Goal: Information Seeking & Learning: Find specific fact

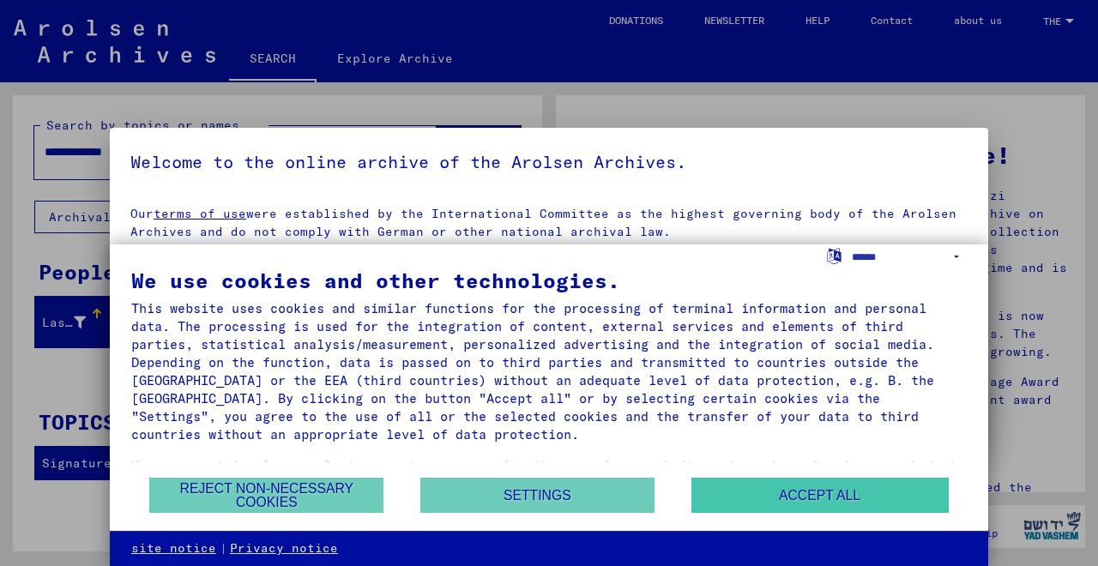
click at [814, 496] on button "ACCEPT ALL" at bounding box center [819, 495] width 257 height 35
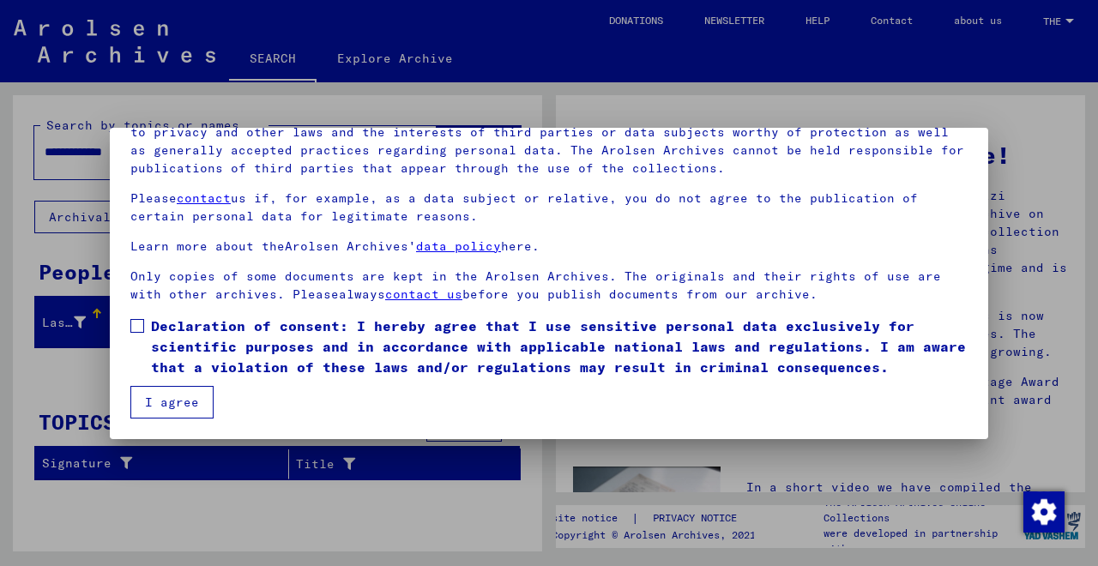
click at [170, 407] on button "I agree" at bounding box center [171, 402] width 83 height 33
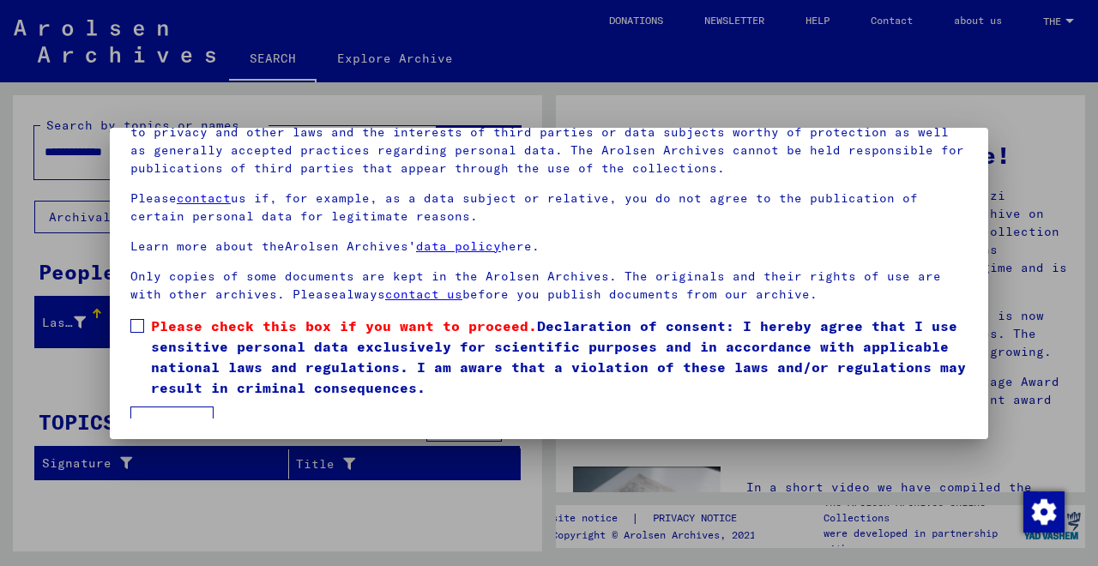
click at [136, 335] on label "Please check this box if you want to proceed. Declaration of consent: I hereby …" at bounding box center [548, 357] width 837 height 82
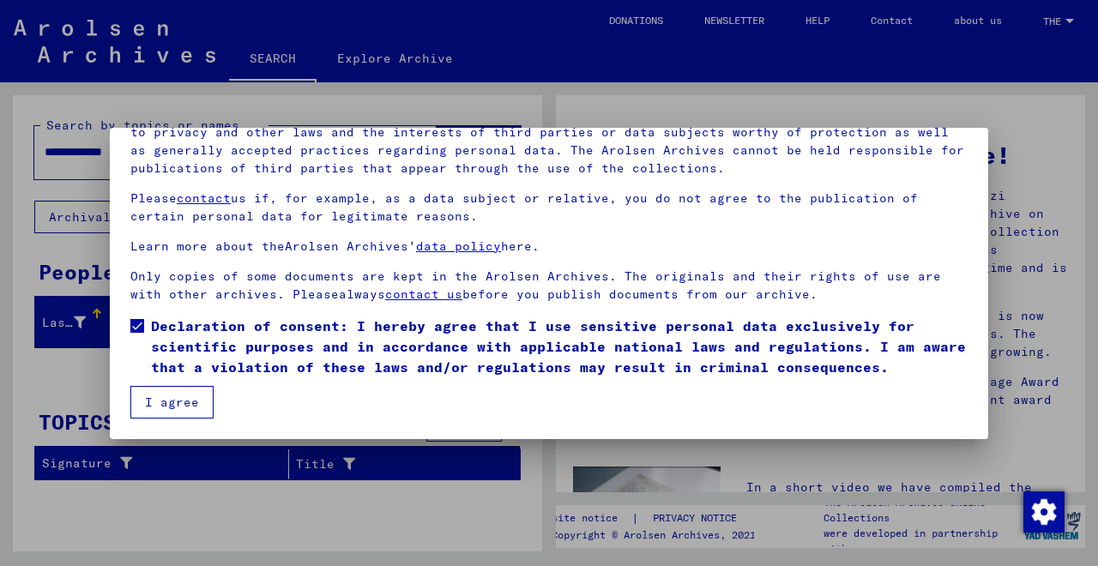
click at [157, 400] on button "I agree" at bounding box center [171, 402] width 83 height 33
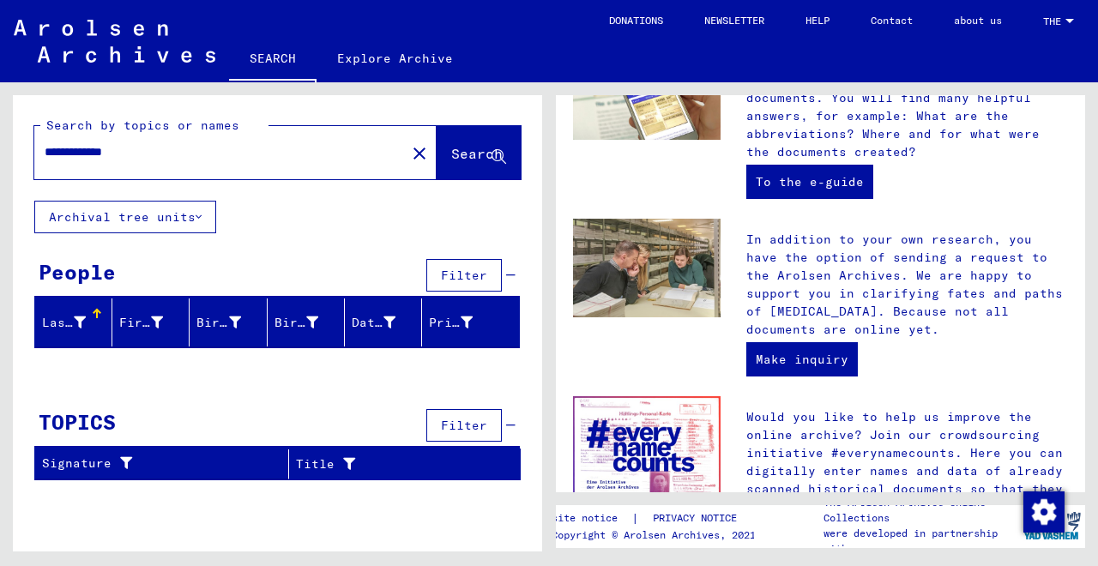
paste input "**********"
click at [469, 154] on span "Search" at bounding box center [476, 153] width 51 height 17
drag, startPoint x: 113, startPoint y: 156, endPoint x: 43, endPoint y: 153, distance: 70.4
click at [43, 153] on div "**********" at bounding box center [209, 152] width 351 height 39
click at [470, 142] on button "Search" at bounding box center [479, 152] width 84 height 53
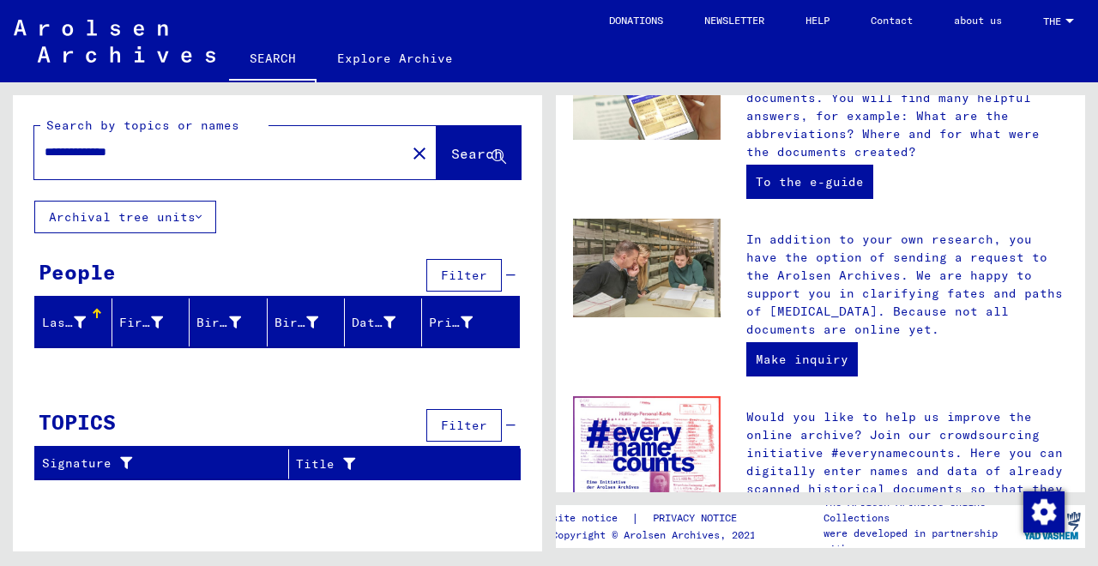
click at [69, 332] on div "Last name" at bounding box center [76, 322] width 69 height 27
click at [78, 322] on icon at bounding box center [80, 322] width 12 height 12
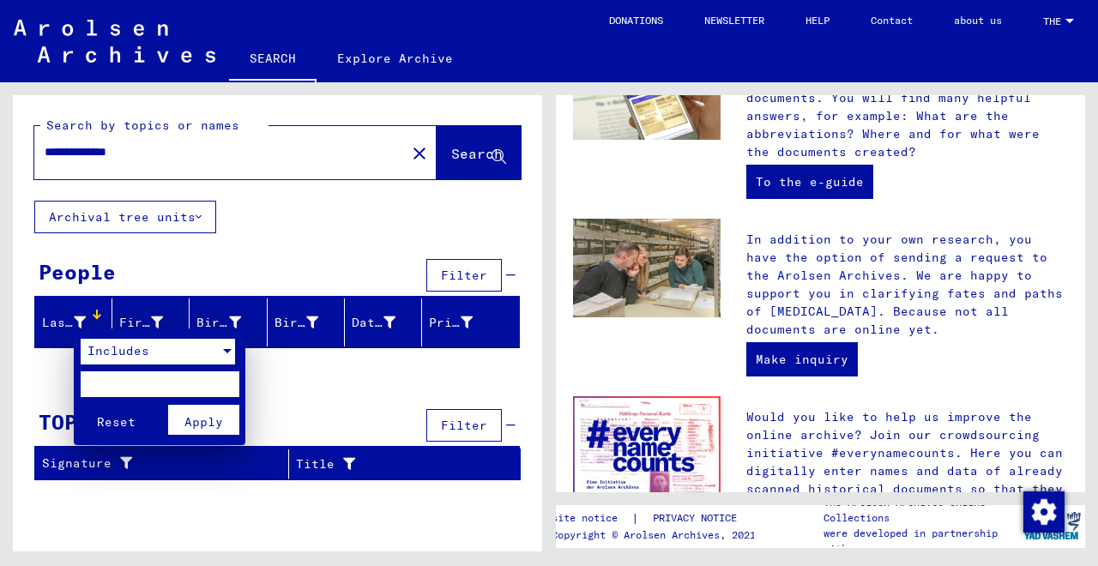
click at [118, 355] on span "Includes" at bounding box center [118, 350] width 62 height 15
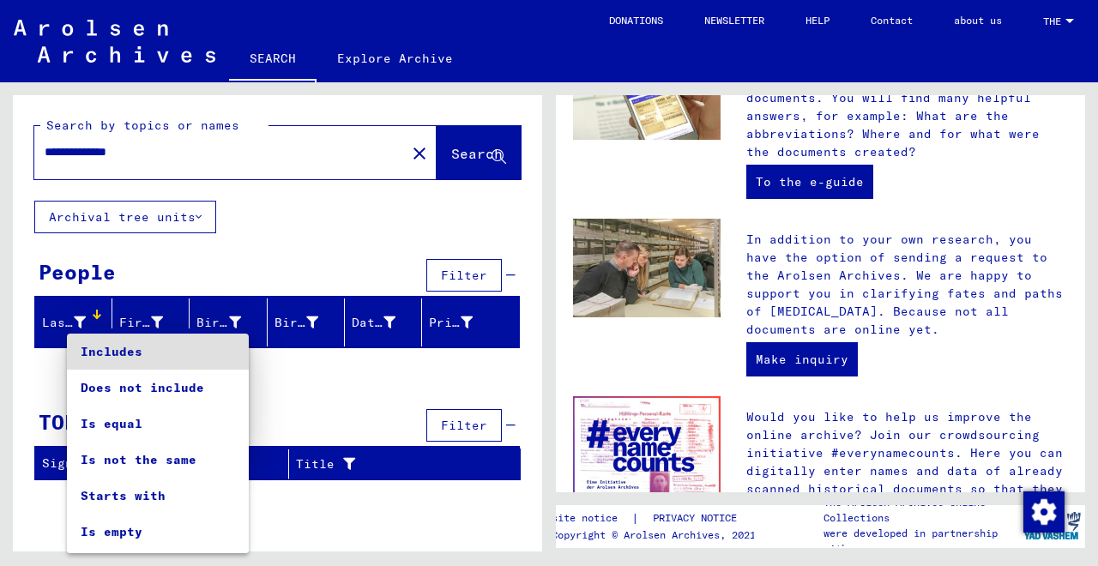
click at [47, 390] on div at bounding box center [549, 283] width 1098 height 566
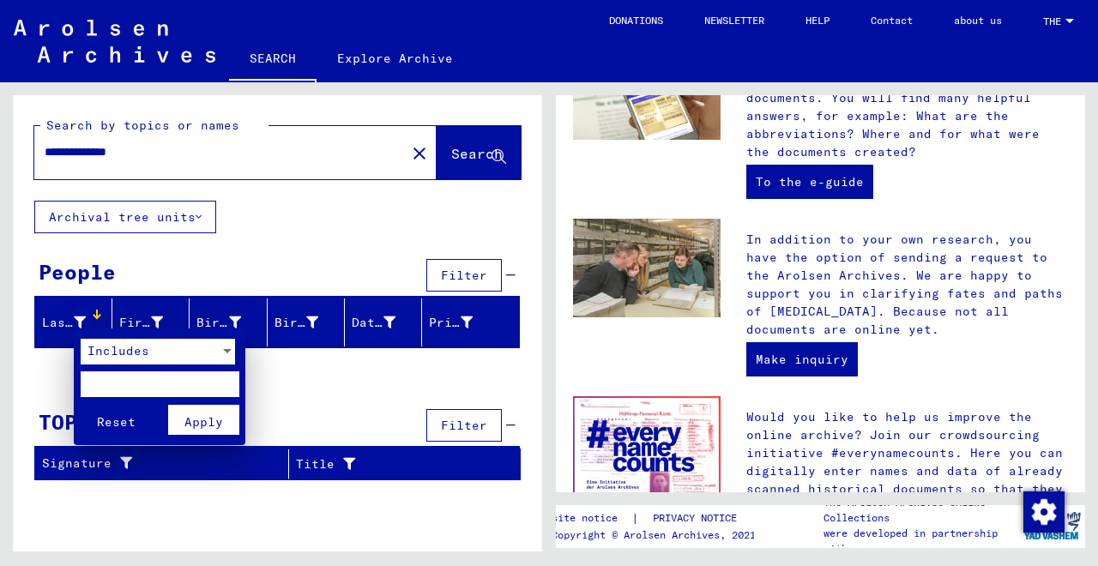
click at [305, 377] on div at bounding box center [549, 283] width 1098 height 566
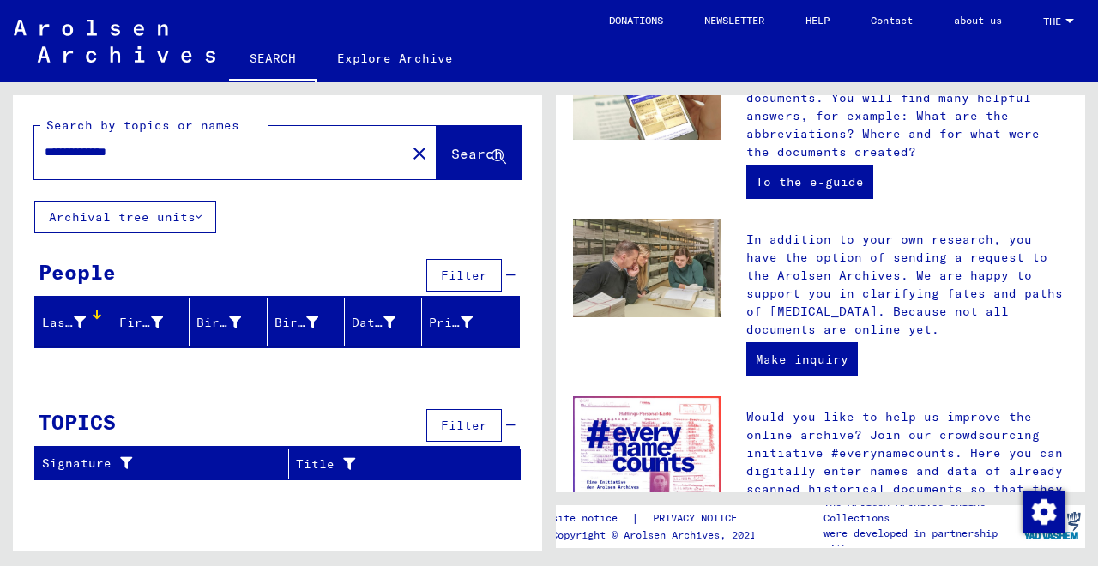
drag, startPoint x: 156, startPoint y: 152, endPoint x: 41, endPoint y: 154, distance: 115.0
click at [41, 154] on div "**********" at bounding box center [209, 152] width 351 height 39
click at [189, 218] on button "Archival tree units" at bounding box center [125, 217] width 182 height 33
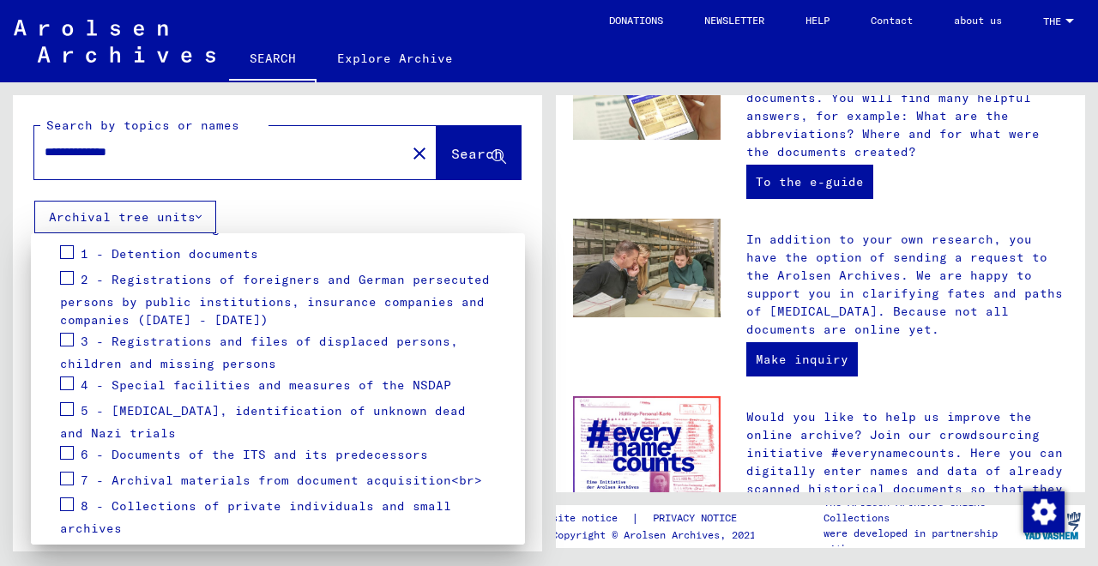
scroll to position [239, 0]
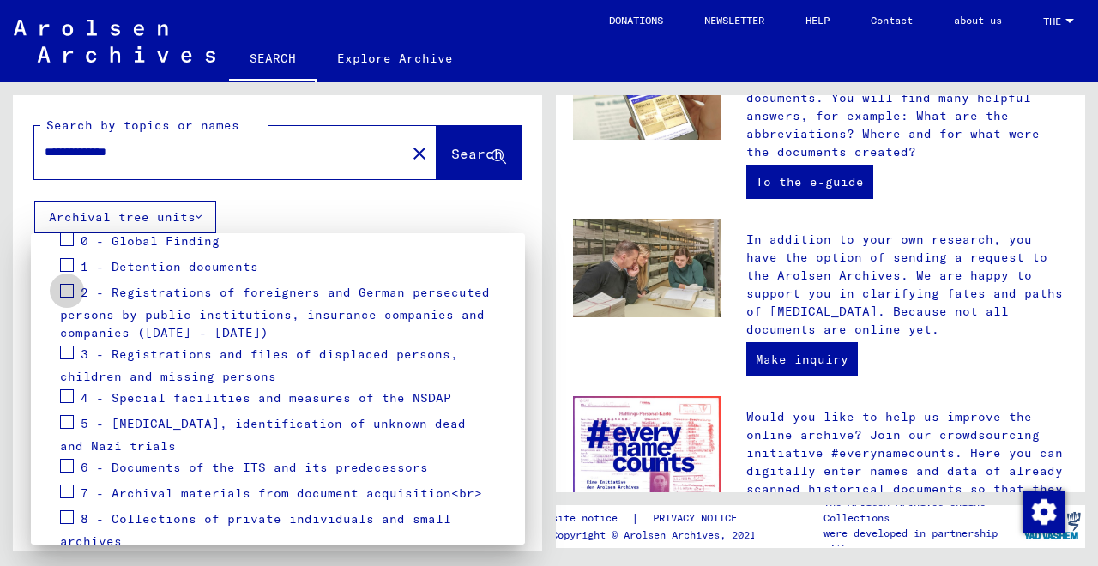
click at [65, 296] on span at bounding box center [67, 291] width 14 height 14
click at [71, 353] on span at bounding box center [67, 353] width 14 height 14
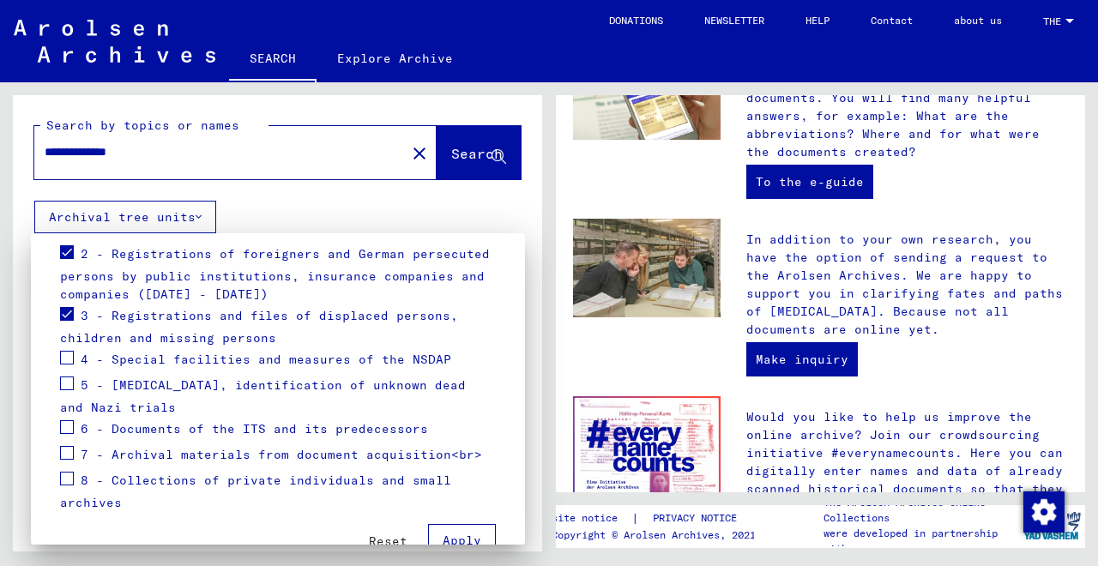
scroll to position [304, 0]
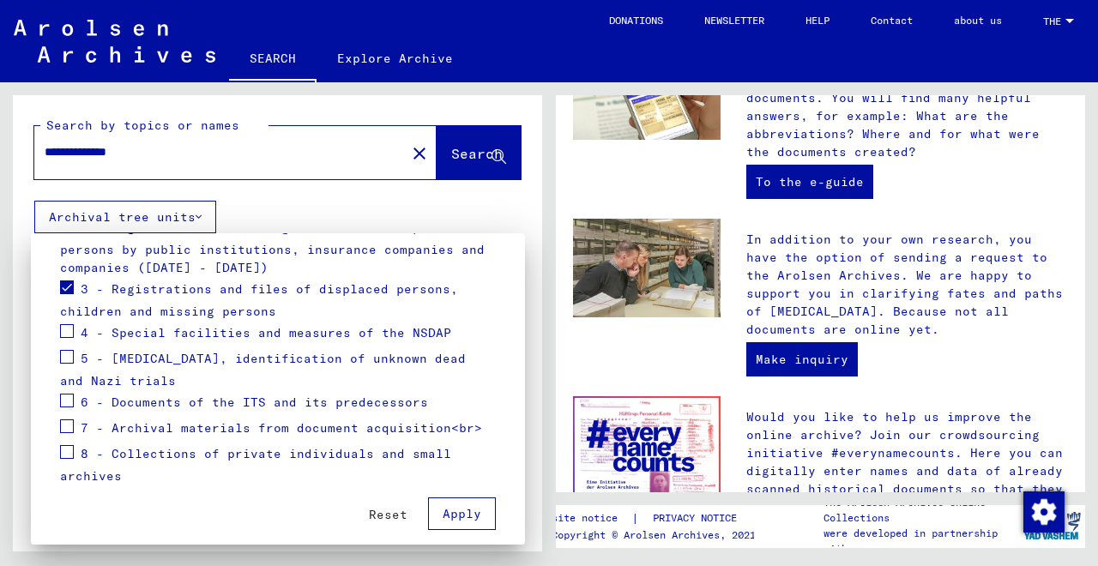
click at [69, 425] on span at bounding box center [67, 426] width 14 height 14
click at [69, 401] on span at bounding box center [67, 401] width 14 height 14
click at [61, 456] on span at bounding box center [67, 452] width 14 height 14
click at [69, 328] on span at bounding box center [67, 331] width 14 height 14
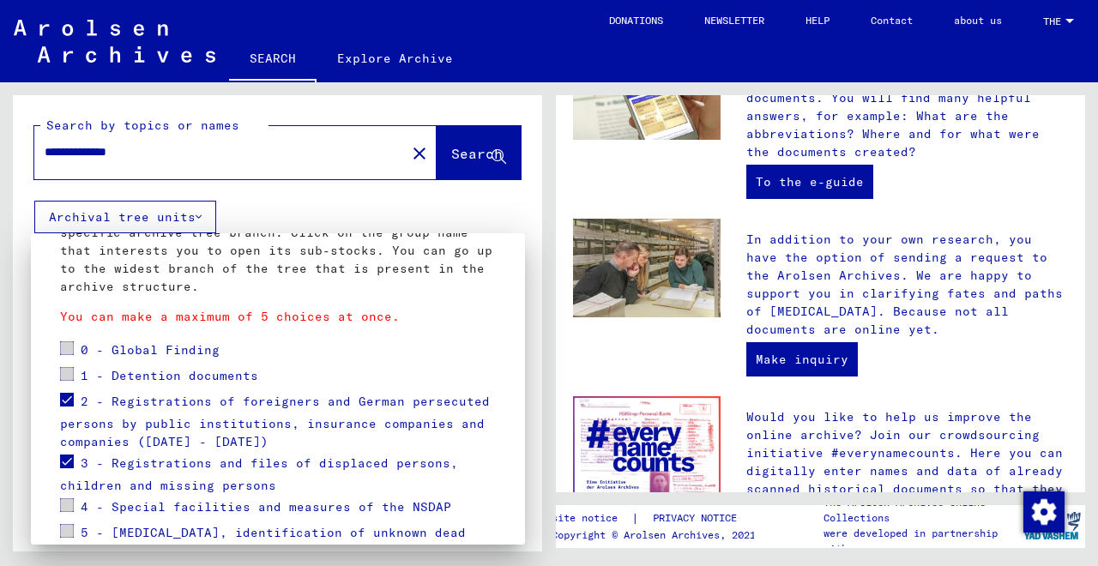
scroll to position [129, 0]
click at [68, 349] on span at bounding box center [67, 350] width 14 height 14
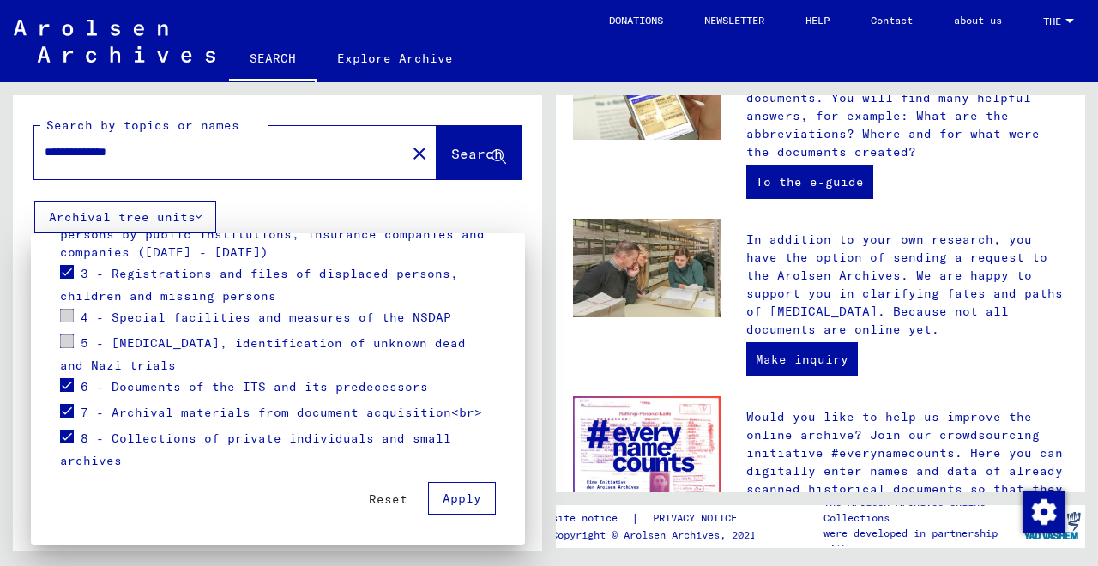
scroll to position [320, 0]
click at [469, 159] on div at bounding box center [549, 283] width 1098 height 566
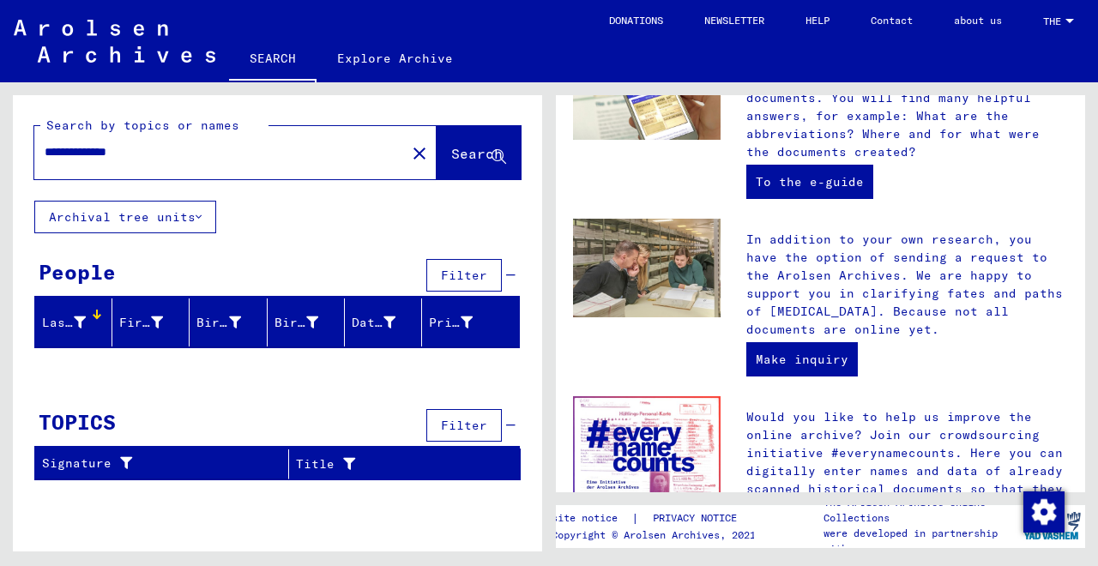
click at [472, 151] on span "Search" at bounding box center [476, 153] width 51 height 17
click at [512, 278] on icon at bounding box center [510, 275] width 9 height 12
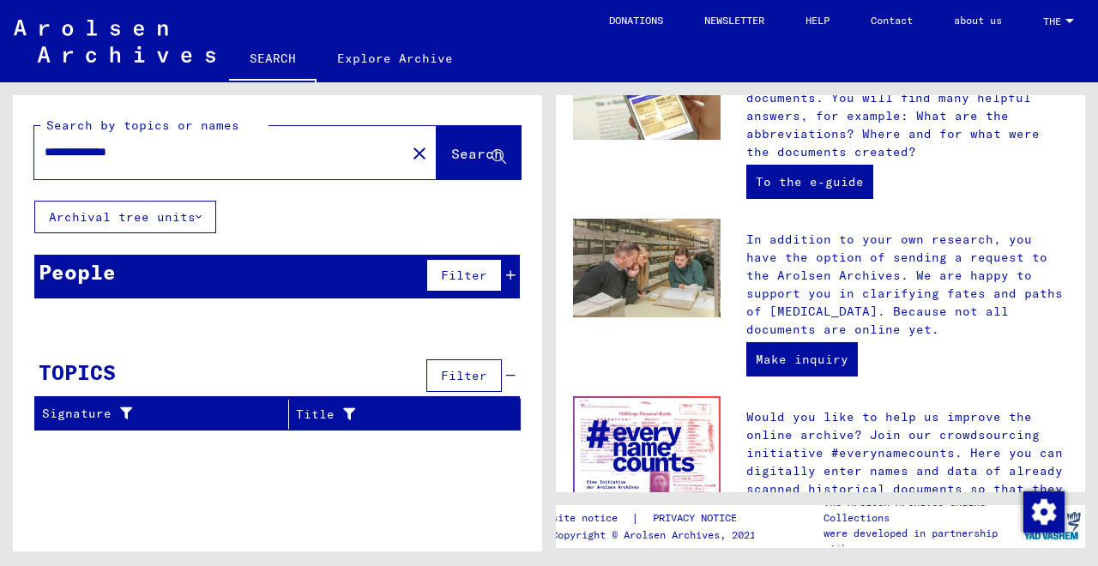
click at [512, 278] on icon at bounding box center [510, 275] width 9 height 12
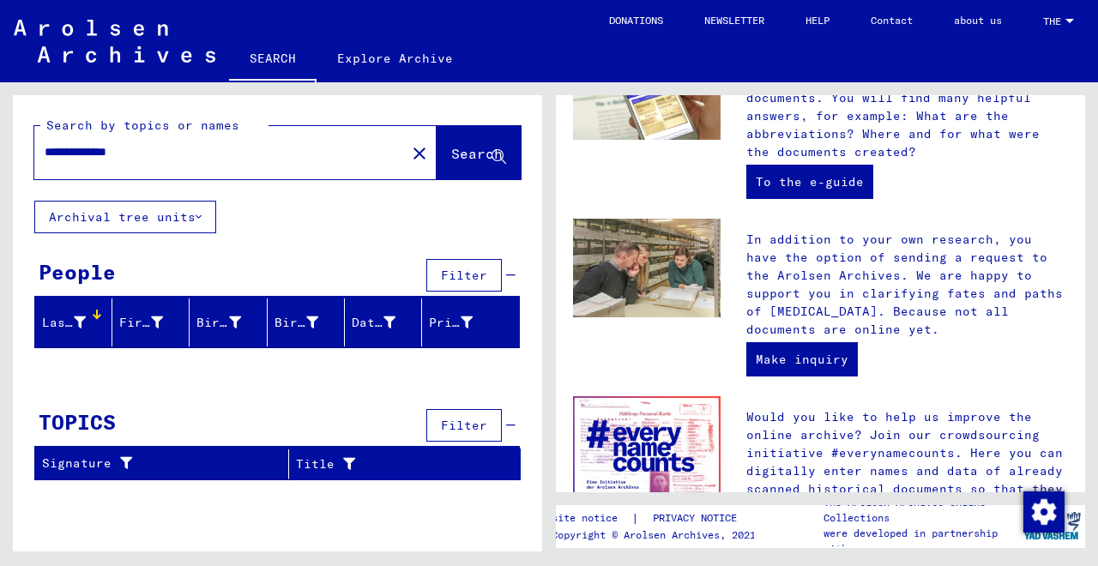
click at [203, 212] on button "Archival tree units" at bounding box center [125, 217] width 182 height 33
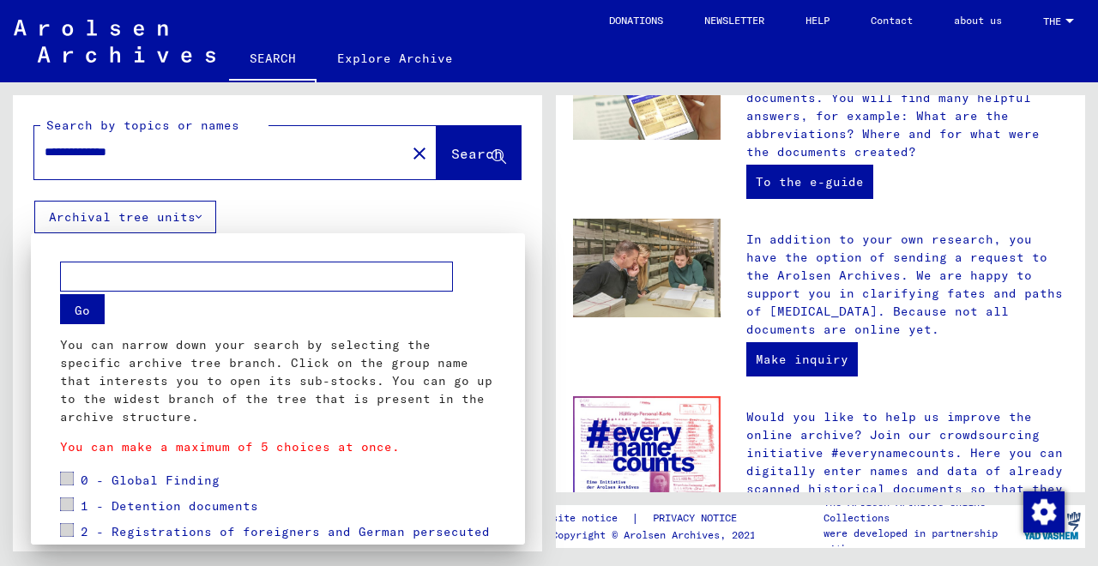
click at [193, 272] on input "text" at bounding box center [256, 277] width 393 height 30
drag, startPoint x: 150, startPoint y: 154, endPoint x: 58, endPoint y: 156, distance: 91.8
click at [58, 156] on div at bounding box center [549, 283] width 1098 height 566
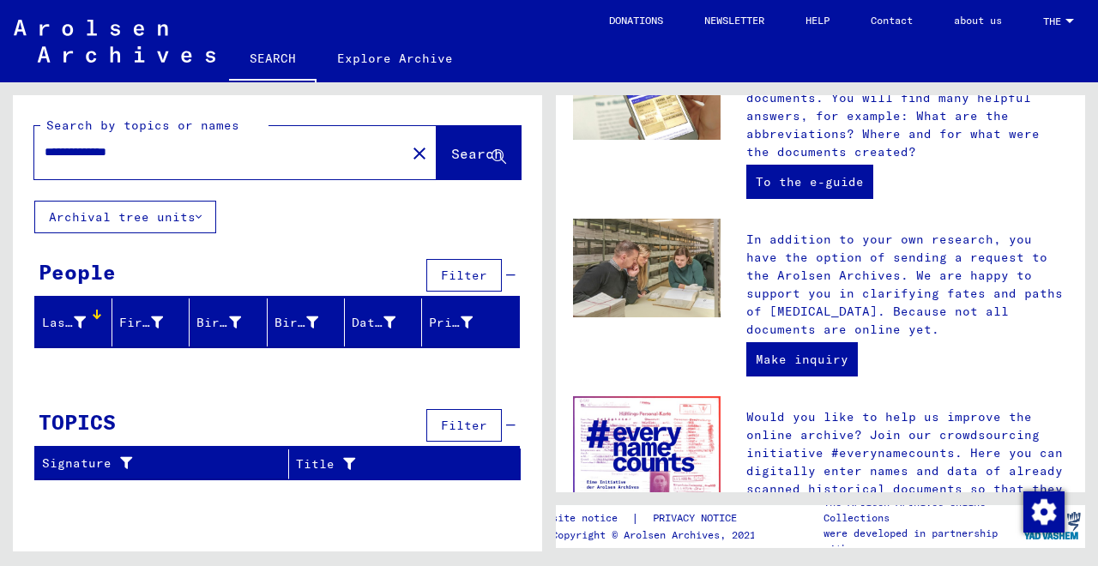
drag, startPoint x: 146, startPoint y: 154, endPoint x: 53, endPoint y: 157, distance: 92.7
click at [53, 157] on input "**********" at bounding box center [215, 152] width 341 height 18
type input "*"
type input "******"
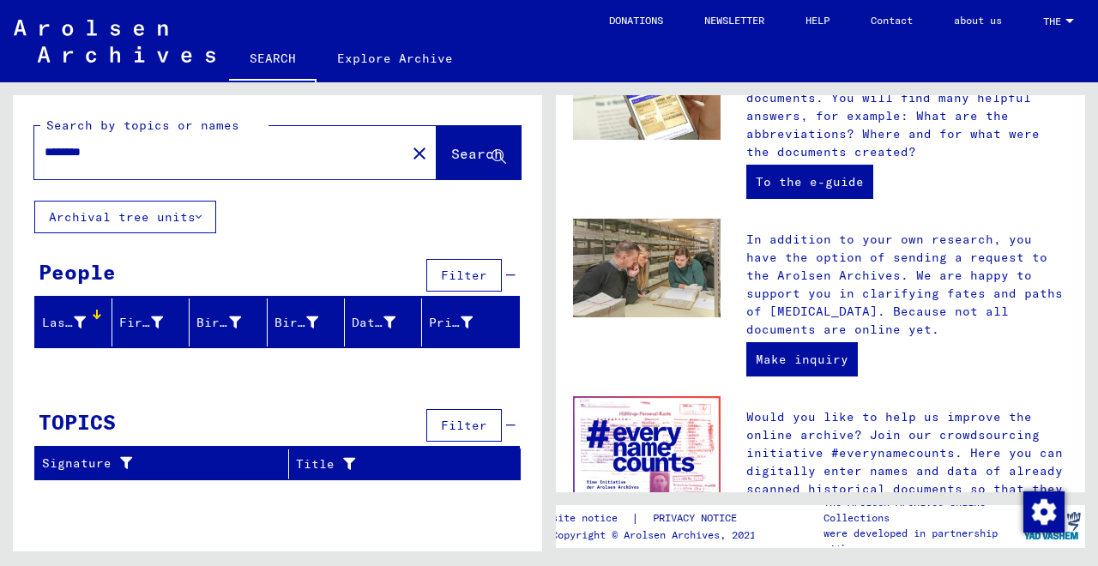
click at [459, 277] on span "Filter" at bounding box center [464, 275] width 46 height 15
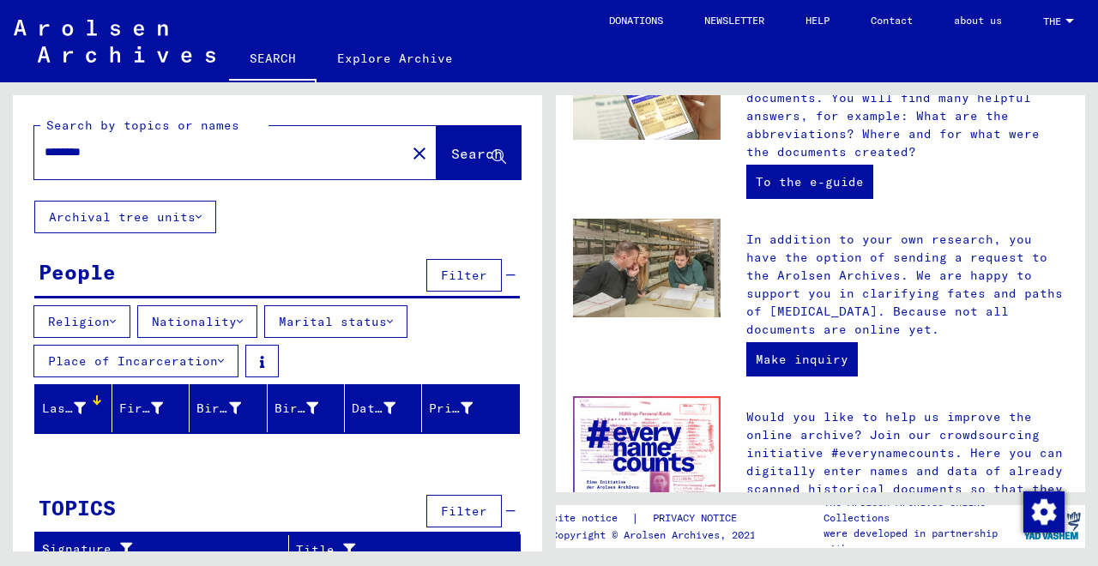
click at [119, 322] on button "Religion" at bounding box center [81, 321] width 97 height 33
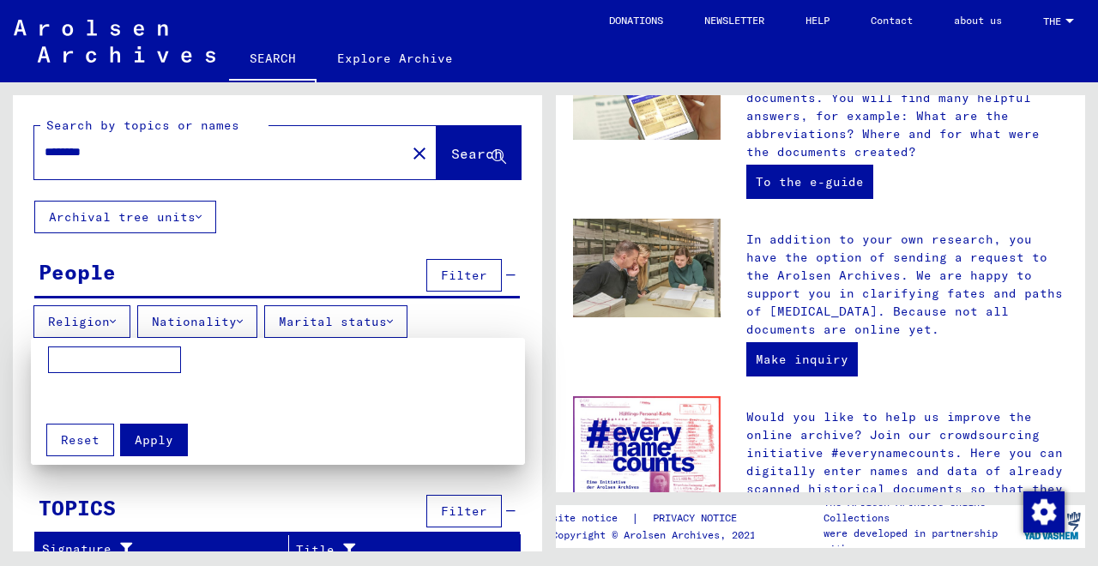
click at [118, 350] on input at bounding box center [114, 360] width 133 height 27
click at [297, 273] on div at bounding box center [549, 283] width 1098 height 566
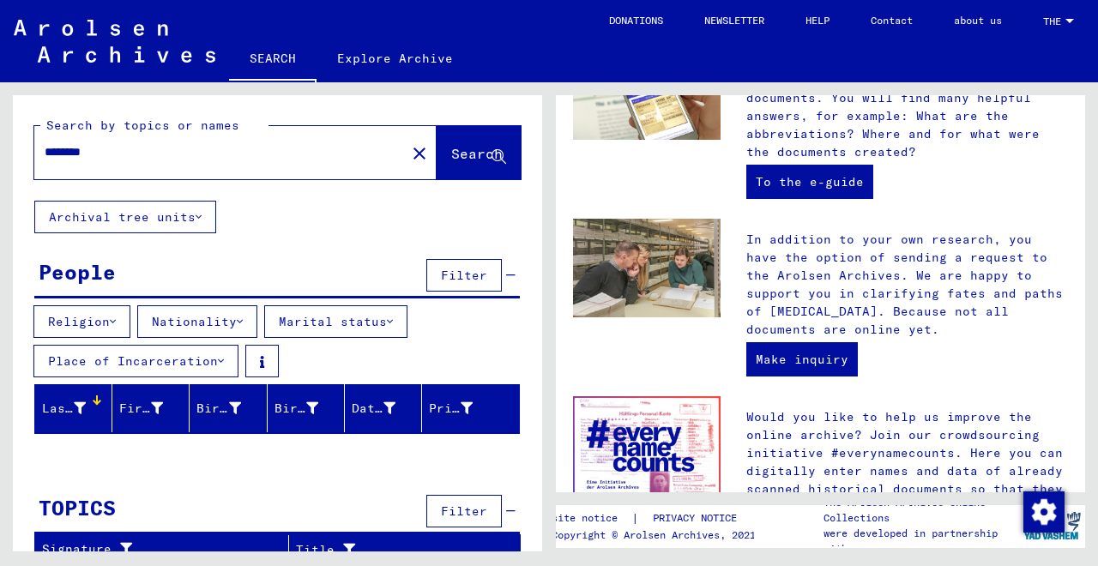
click at [84, 407] on icon at bounding box center [80, 408] width 12 height 12
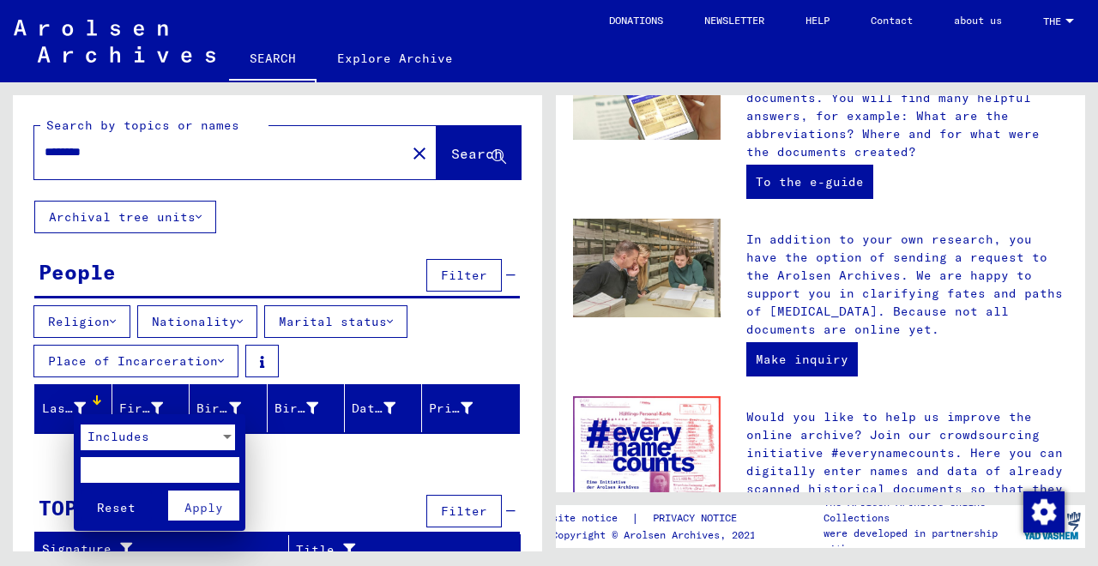
click at [162, 442] on div "Includes" at bounding box center [150, 438] width 139 height 26
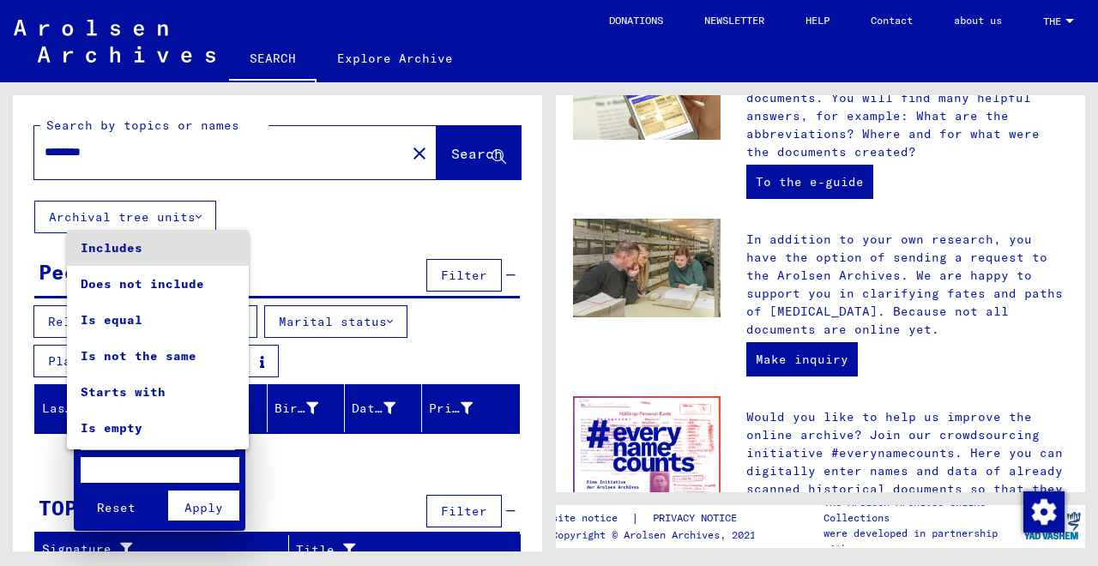
click at [491, 381] on div at bounding box center [549, 283] width 1098 height 566
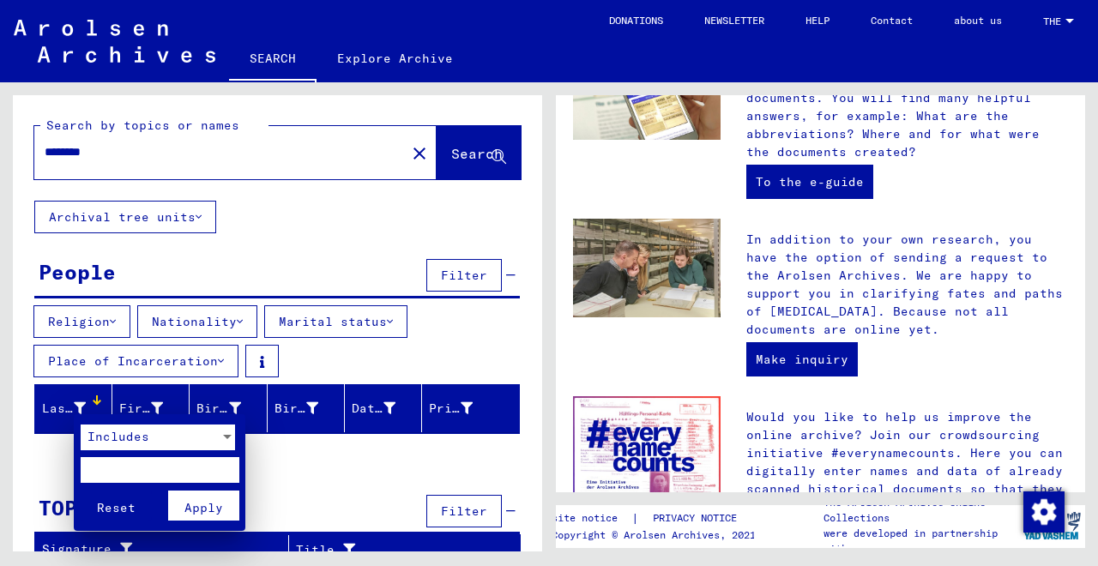
click at [205, 224] on div at bounding box center [549, 283] width 1098 height 566
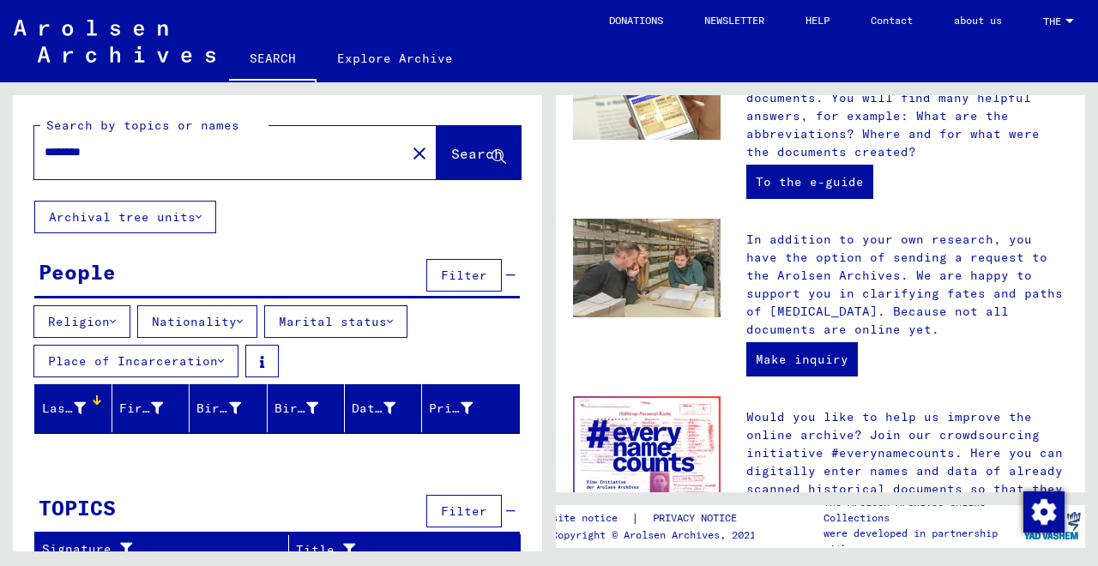
click at [196, 216] on icon at bounding box center [199, 217] width 6 height 12
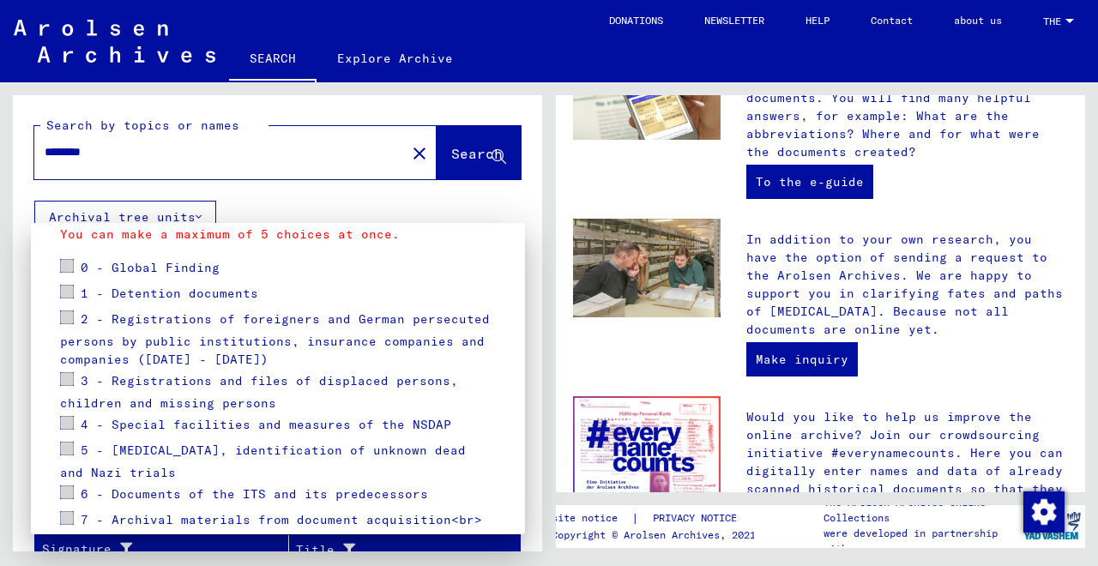
scroll to position [209, 0]
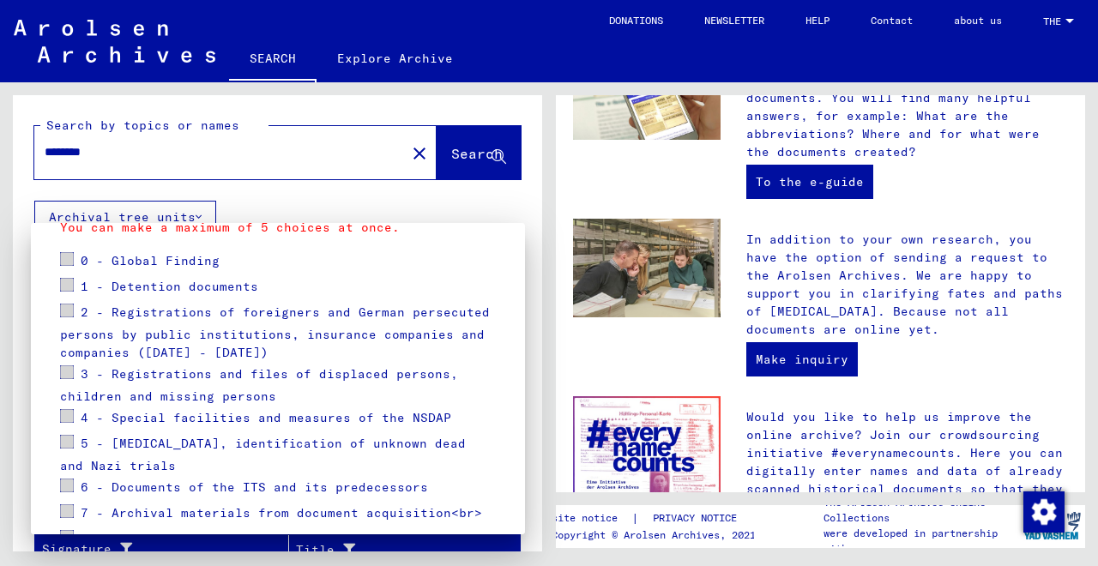
click at [71, 313] on span at bounding box center [67, 311] width 14 height 14
click at [67, 307] on span at bounding box center [67, 311] width 14 height 14
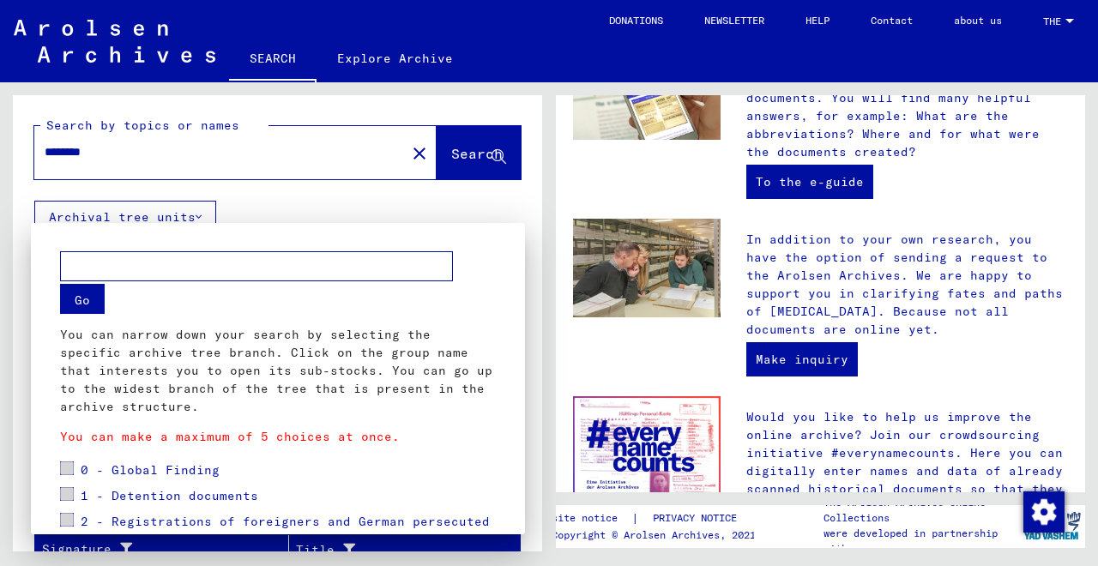
scroll to position [0, 0]
click at [117, 262] on input "text" at bounding box center [256, 266] width 393 height 30
type input "*"
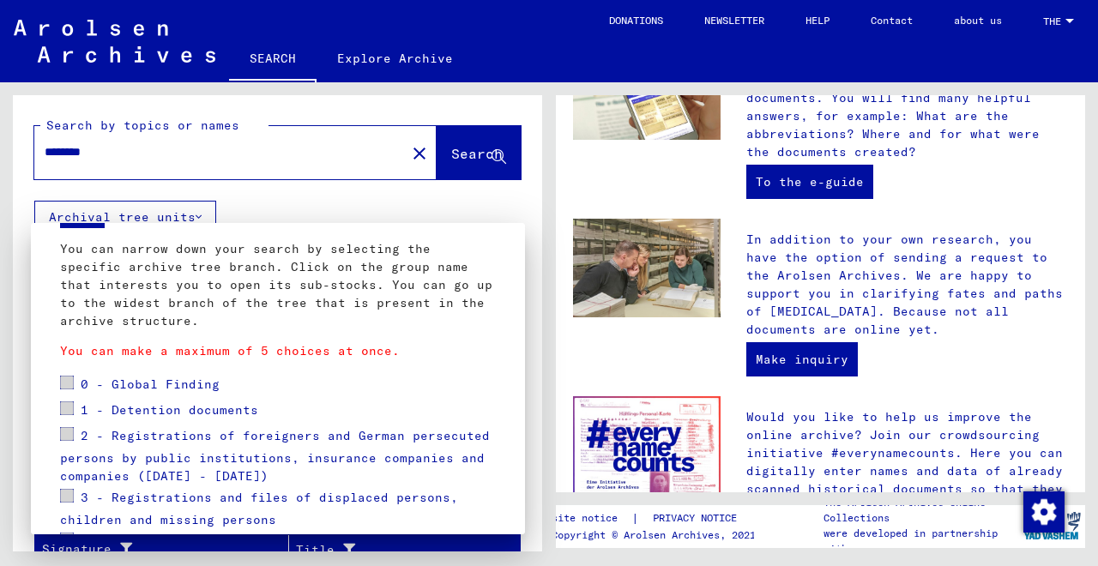
scroll to position [177, 0]
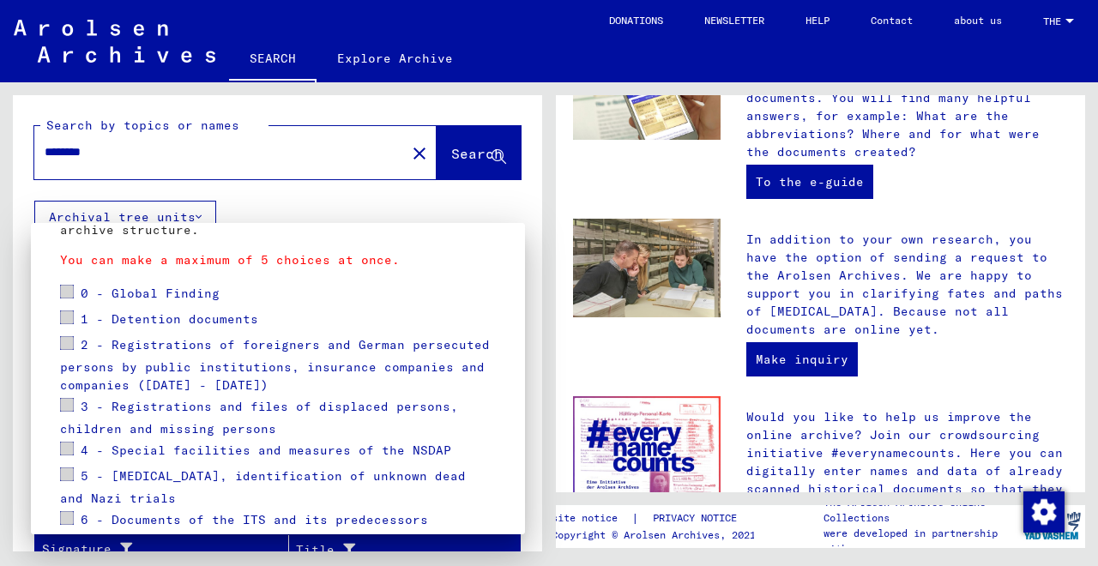
type input "**********"
click at [70, 295] on span at bounding box center [67, 292] width 14 height 14
click at [69, 339] on span at bounding box center [67, 343] width 14 height 14
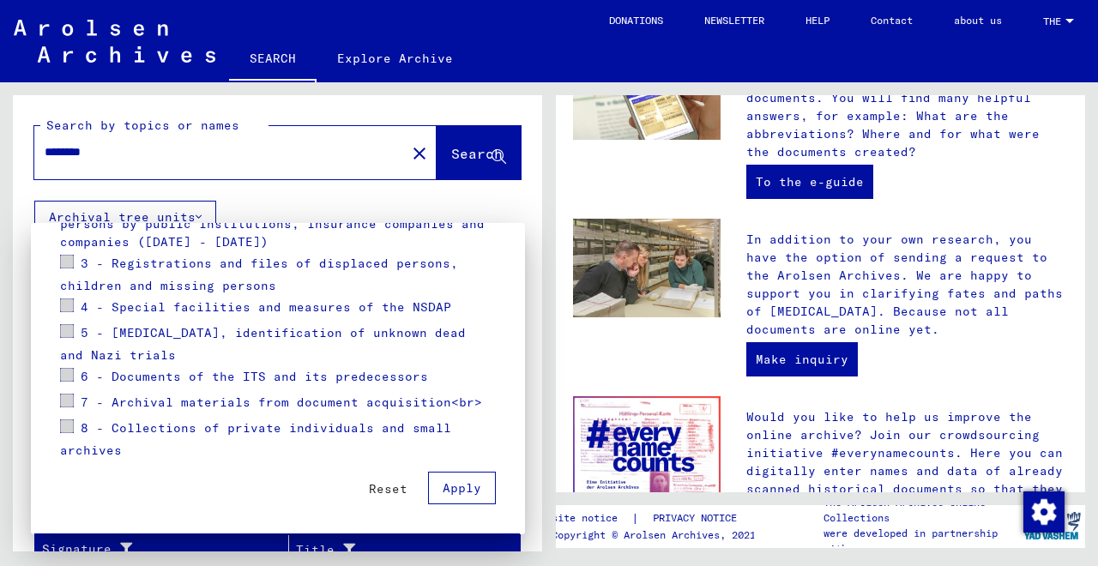
scroll to position [320, 0]
click at [71, 432] on span at bounding box center [67, 426] width 14 height 14
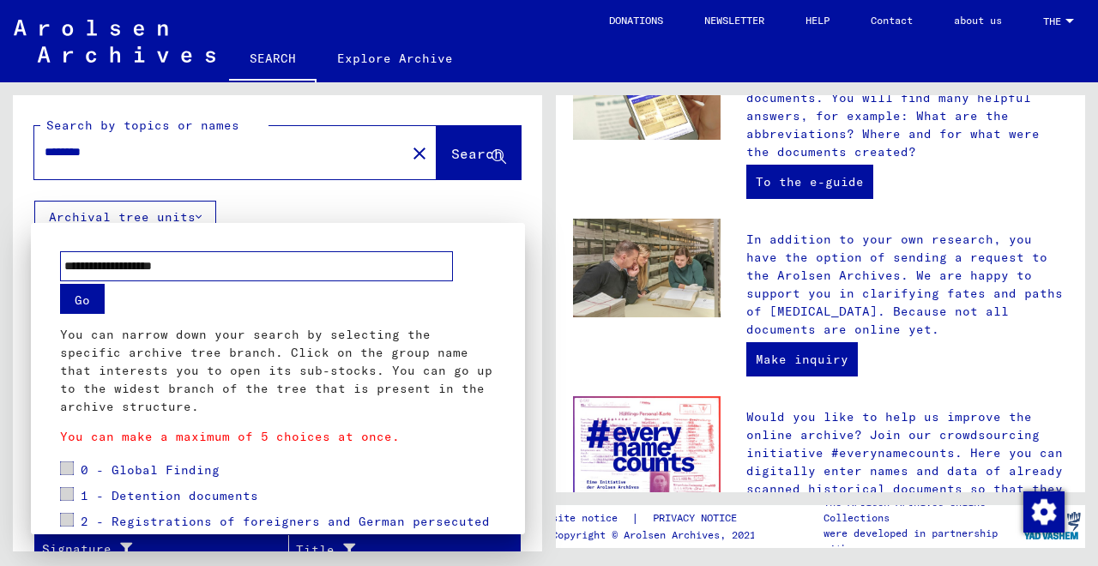
scroll to position [0, 0]
click at [93, 298] on button "Go" at bounding box center [82, 299] width 45 height 30
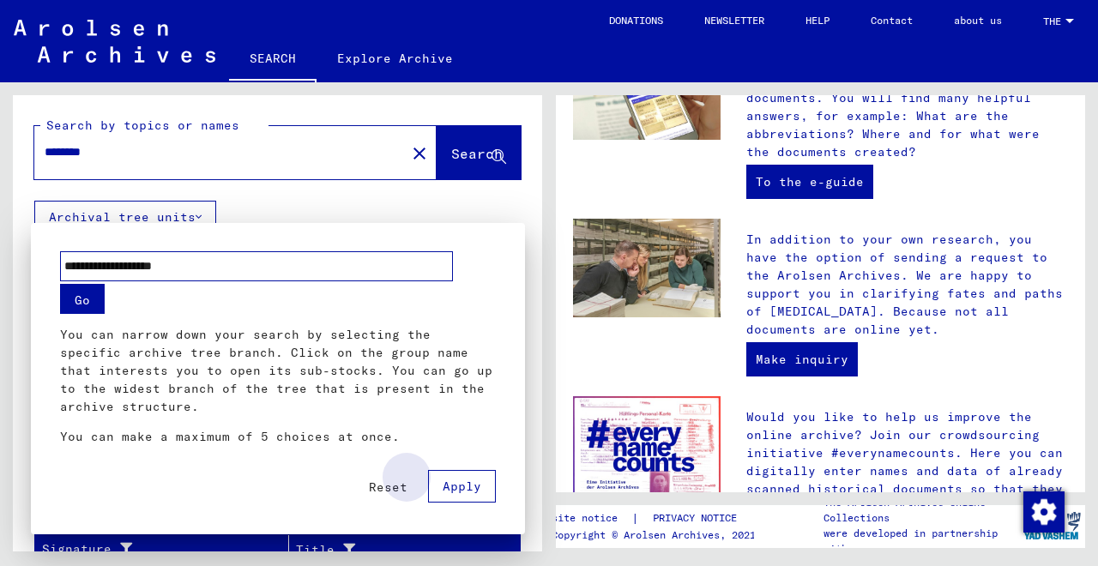
click at [459, 485] on span "Apply" at bounding box center [462, 486] width 39 height 15
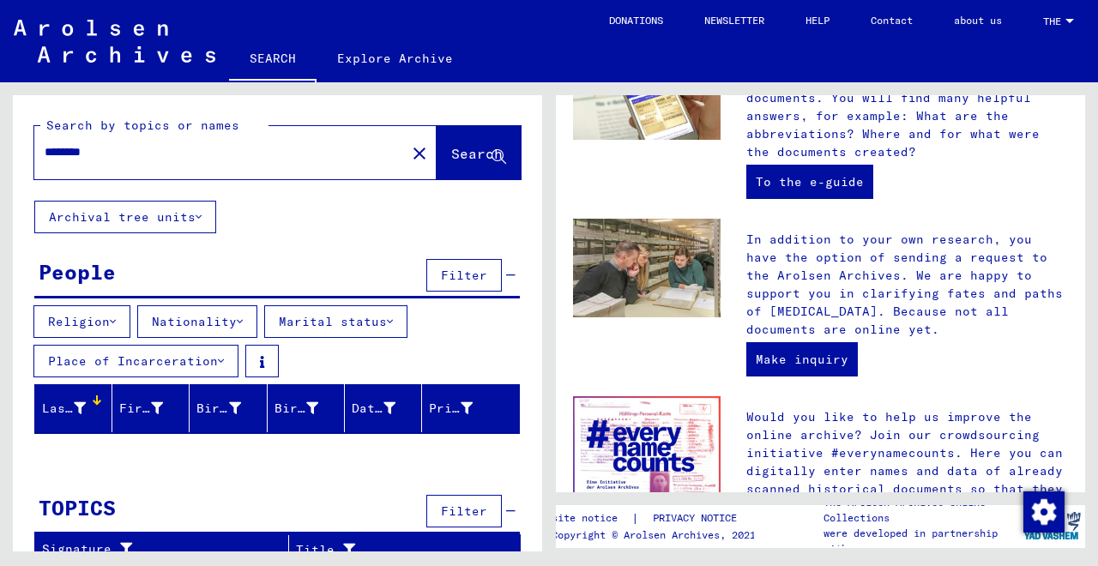
click at [84, 411] on icon at bounding box center [80, 408] width 12 height 12
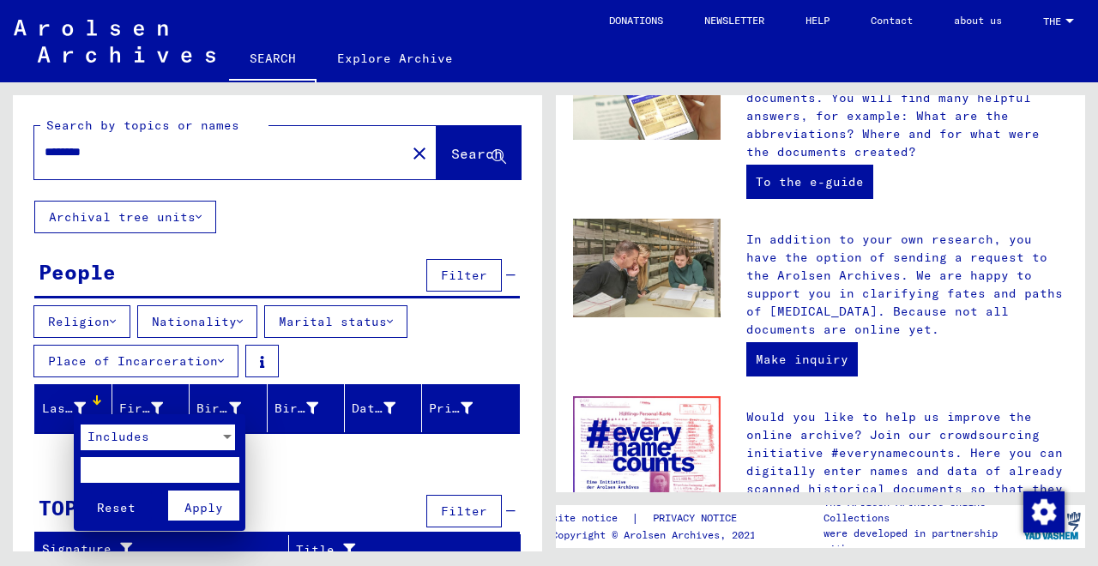
click at [84, 411] on div at bounding box center [549, 283] width 1098 height 566
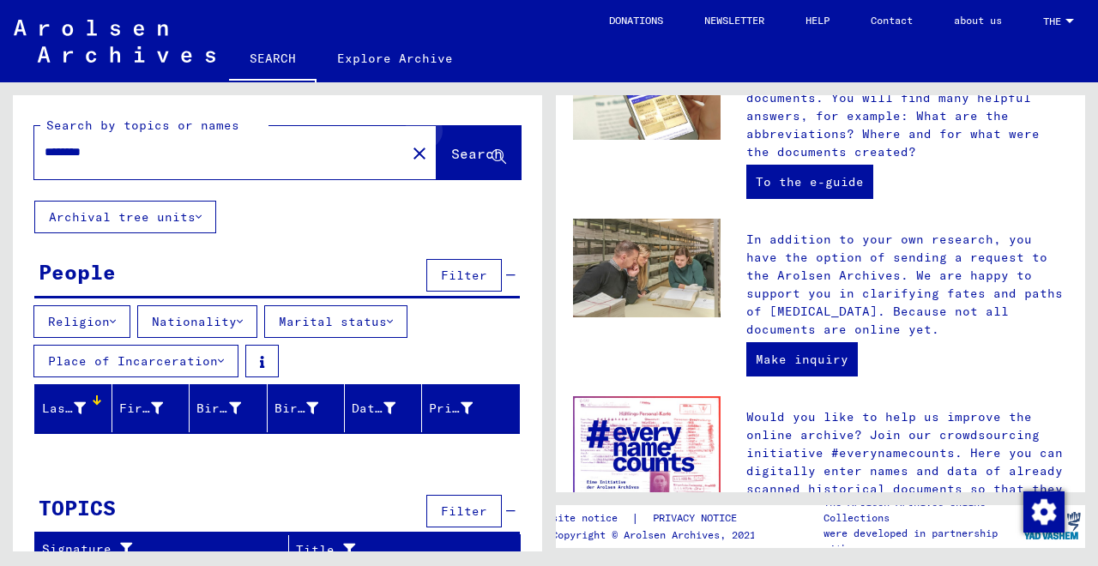
click at [493, 151] on icon at bounding box center [498, 157] width 15 height 15
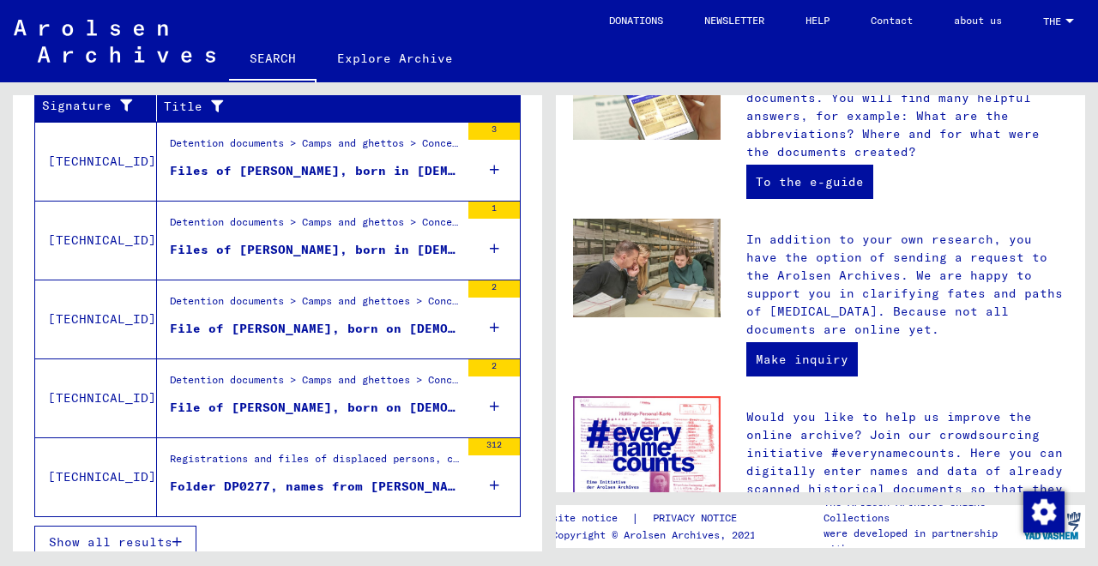
scroll to position [706, 0]
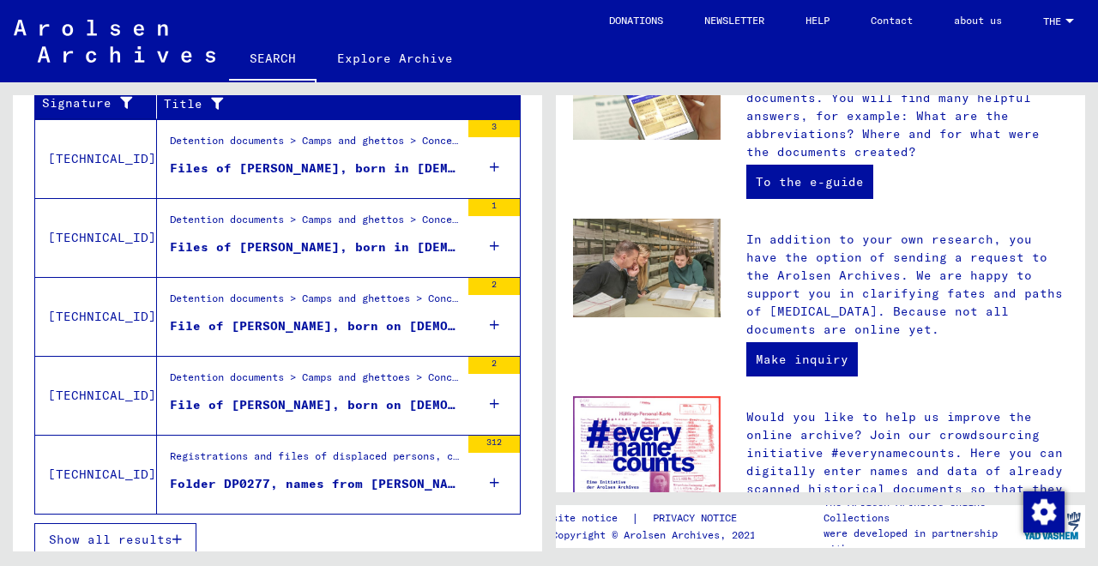
click at [497, 322] on icon at bounding box center [494, 325] width 9 height 60
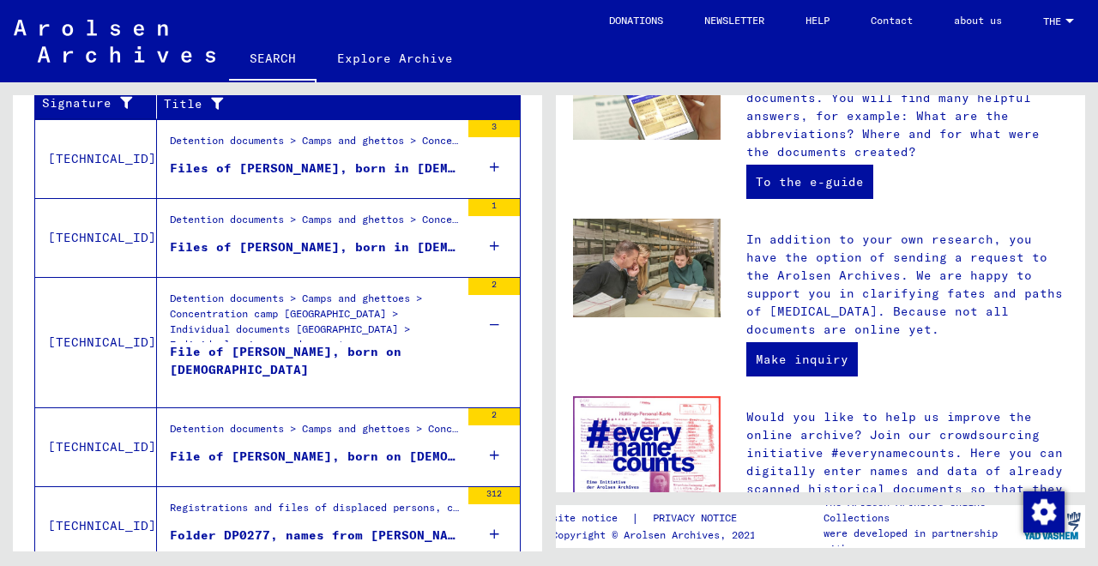
click at [304, 349] on div "File of [PERSON_NAME], born on [DEMOGRAPHIC_DATA]" at bounding box center [315, 368] width 290 height 51
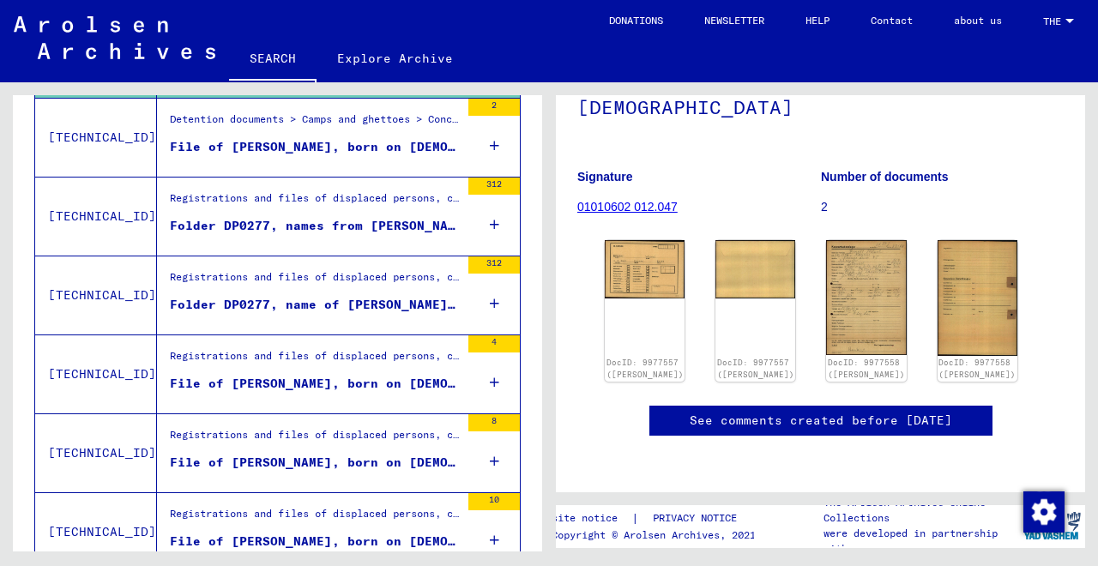
scroll to position [205, 0]
click at [662, 237] on img at bounding box center [645, 267] width 84 height 61
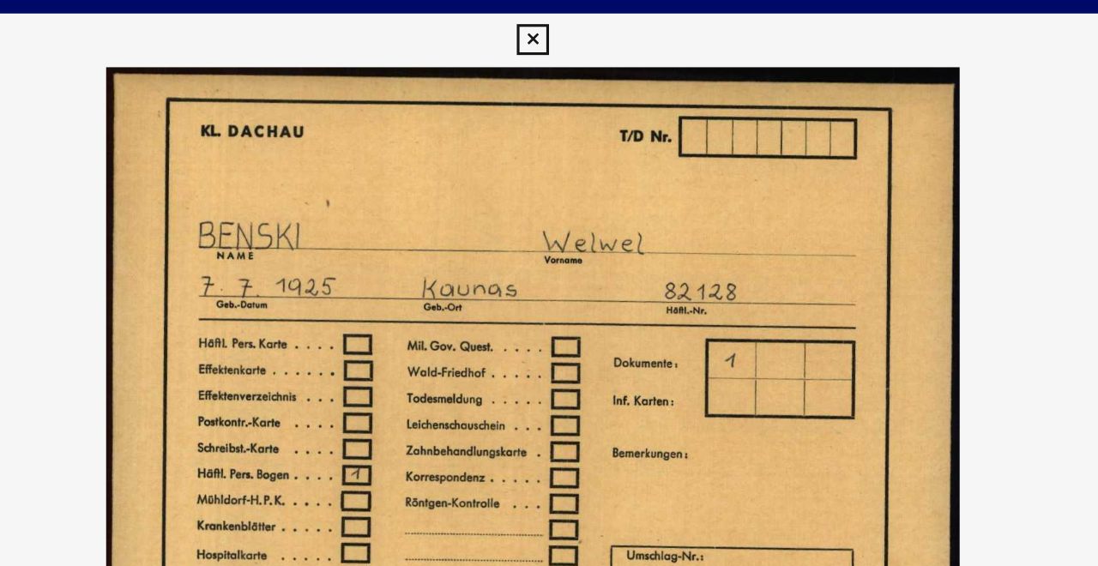
scroll to position [0, 0]
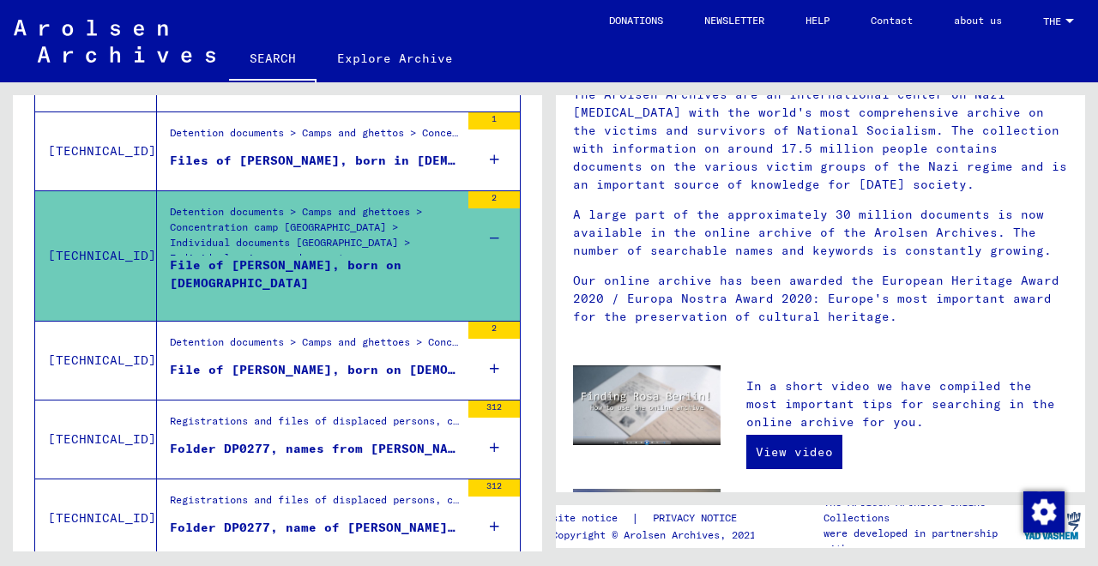
scroll to position [482, 0]
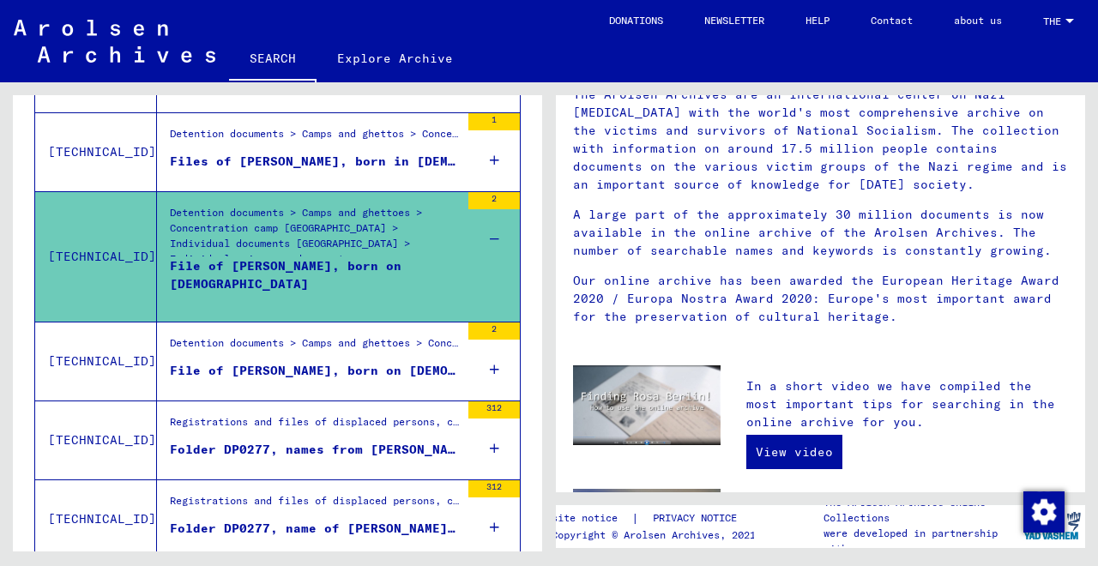
click at [375, 265] on div "File of [PERSON_NAME], born on [DEMOGRAPHIC_DATA]" at bounding box center [315, 282] width 290 height 51
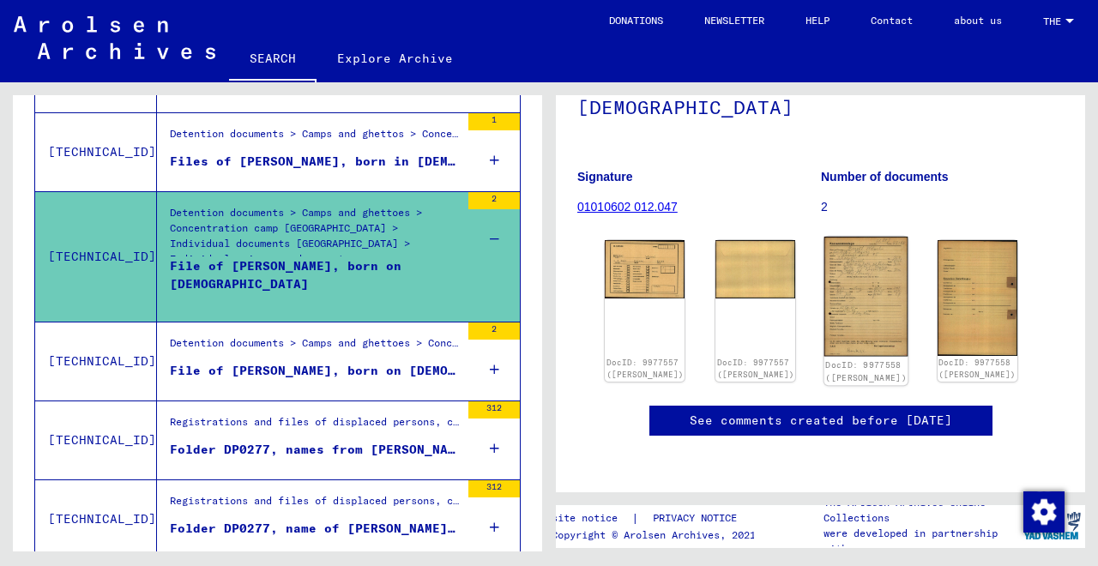
scroll to position [194, 0]
click at [856, 310] on img at bounding box center [866, 297] width 84 height 120
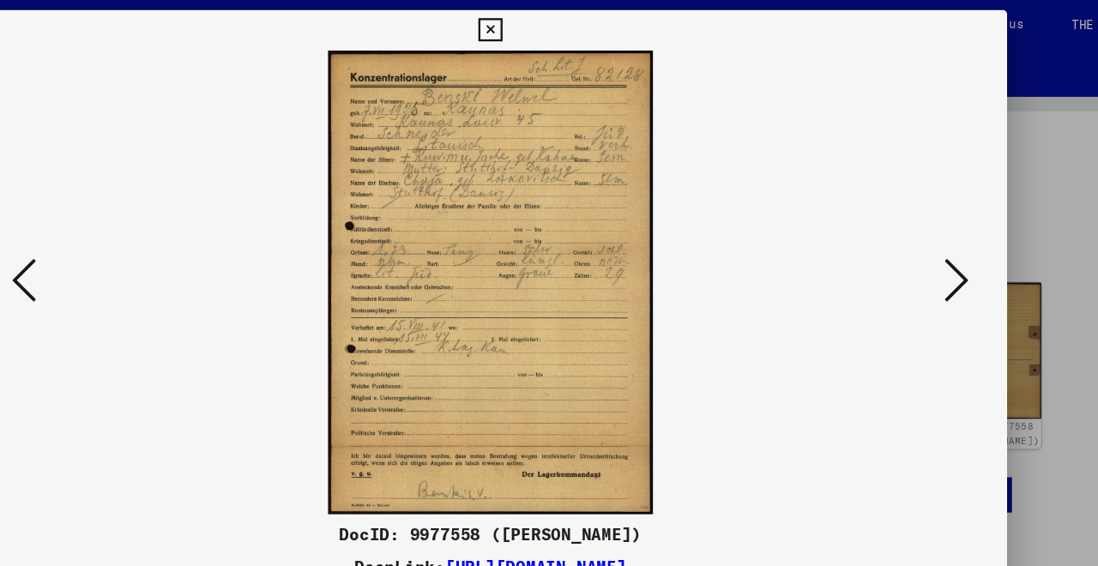
scroll to position [0, 0]
click at [432, 256] on img at bounding box center [549, 240] width 762 height 395
click at [432, 160] on img at bounding box center [549, 240] width 762 height 395
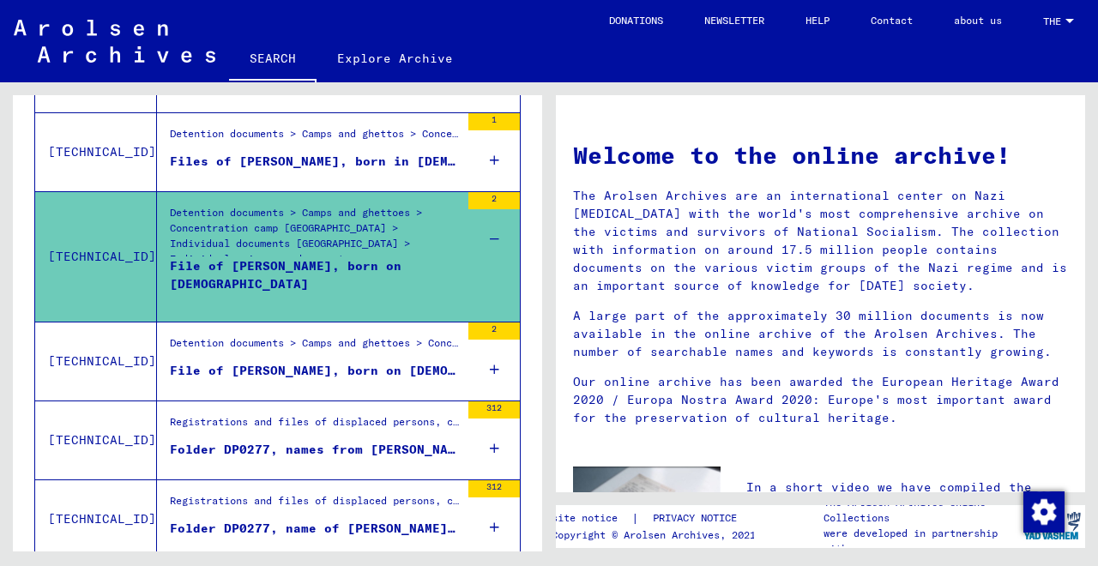
click at [302, 254] on div "Detention documents > Camps and ghettoes > Concentration camp [GEOGRAPHIC_DATA]…" at bounding box center [315, 230] width 290 height 51
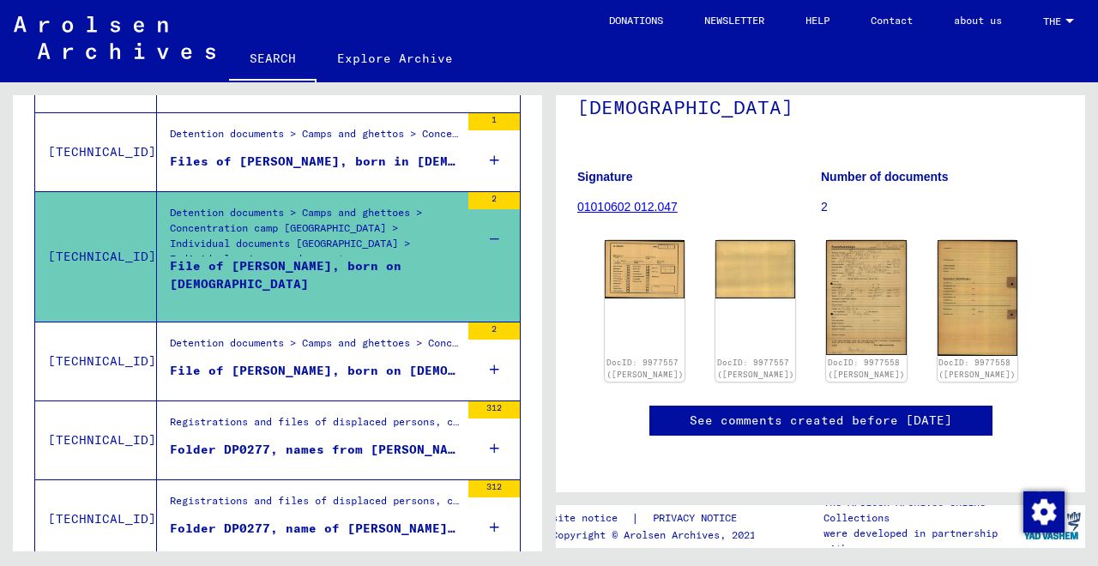
scroll to position [166, 0]
click at [956, 360] on link "DocID: 9977558 ([PERSON_NAME])" at bounding box center [977, 371] width 81 height 22
click at [720, 412] on link "See comments created before [DATE]" at bounding box center [821, 421] width 262 height 18
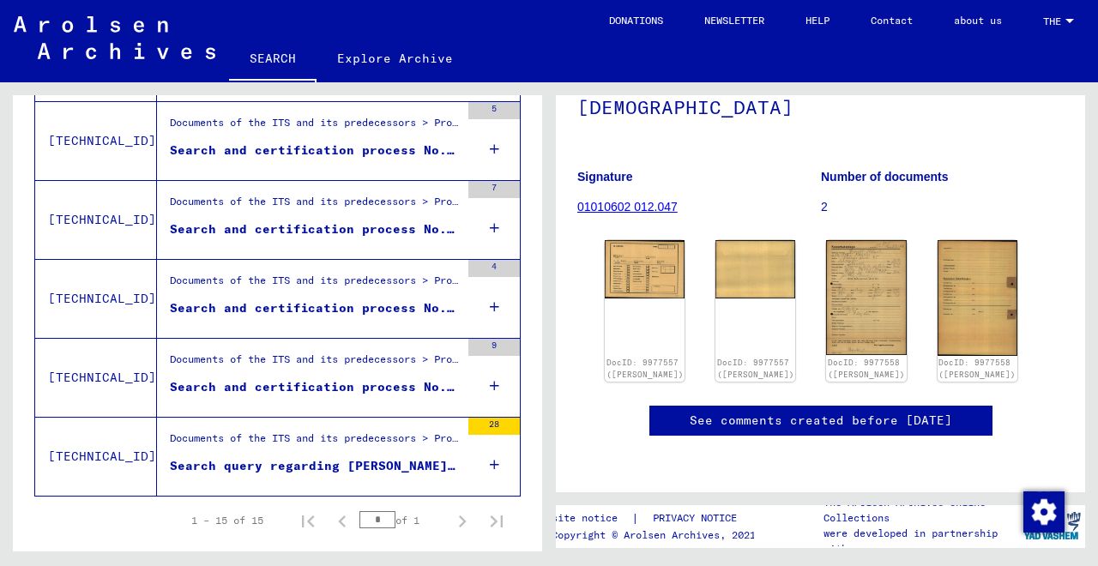
scroll to position [1251, 0]
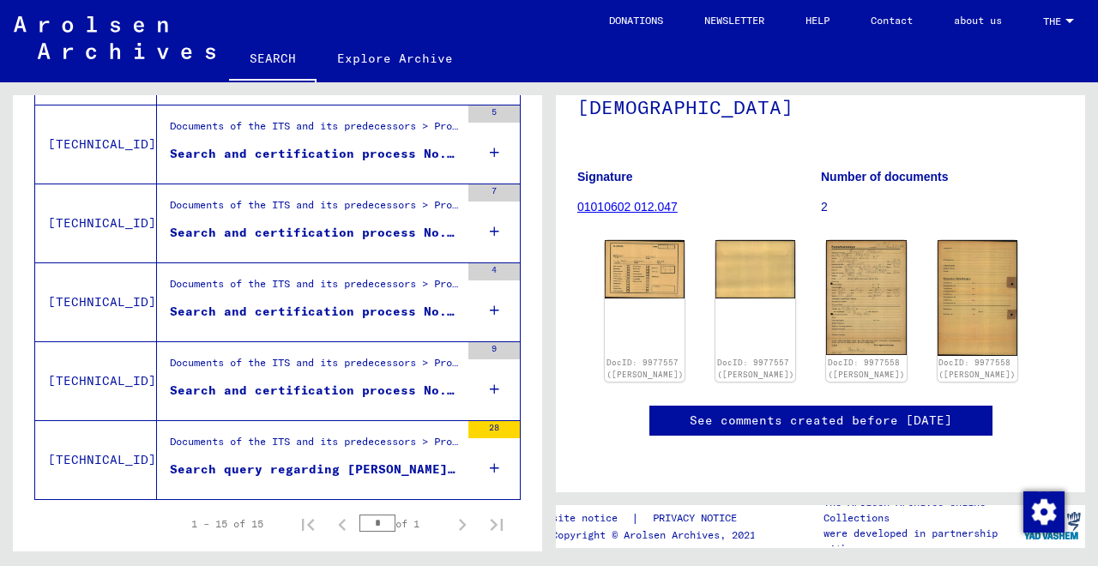
click at [494, 387] on icon at bounding box center [494, 389] width 9 height 60
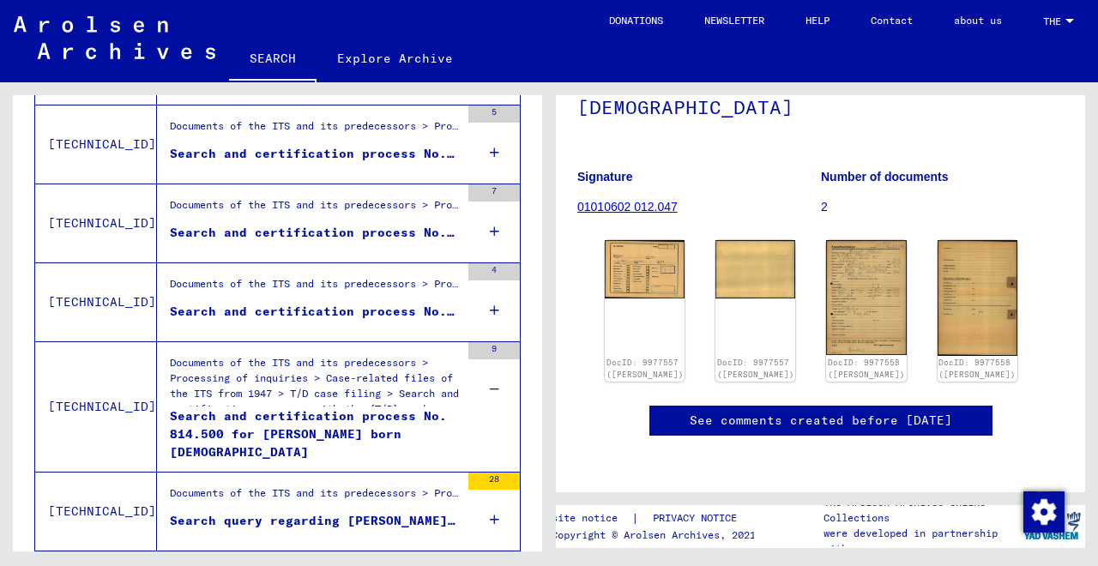
click at [494, 306] on icon at bounding box center [494, 310] width 9 height 60
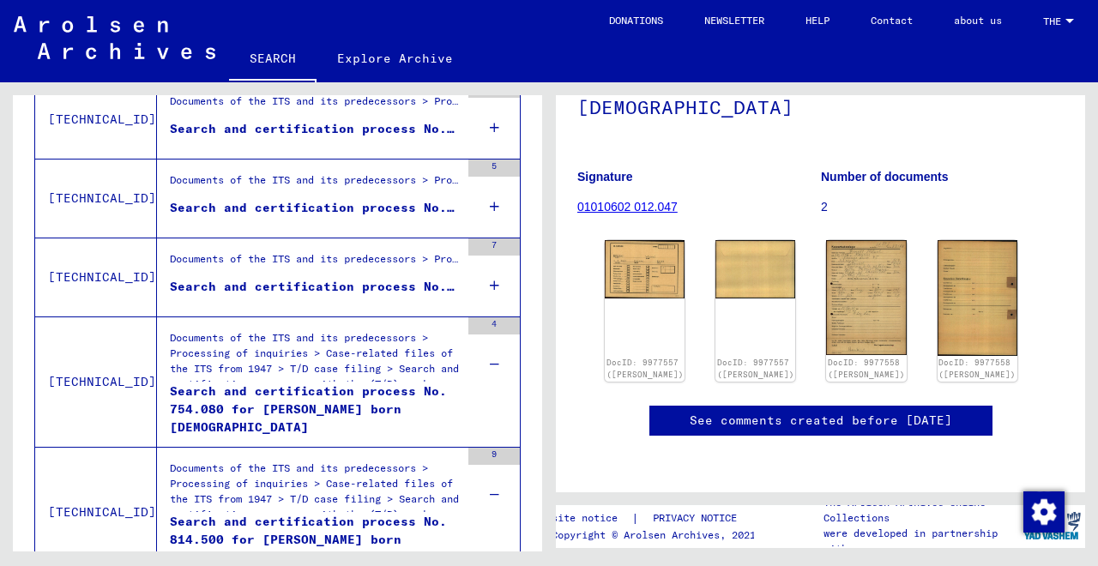
scroll to position [1173, 0]
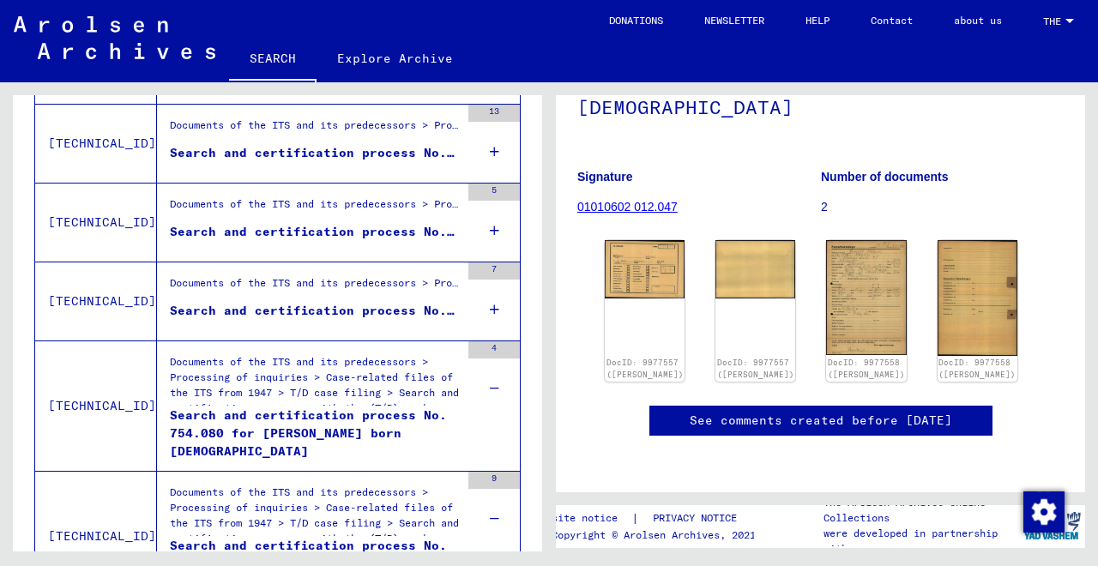
click at [497, 307] on icon at bounding box center [494, 310] width 9 height 60
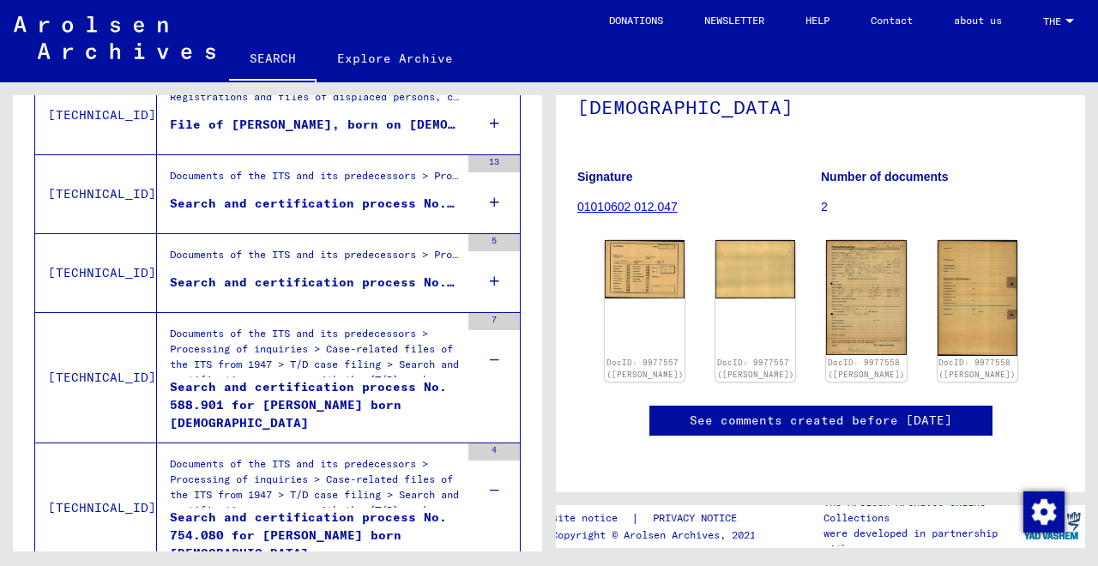
scroll to position [1107, 0]
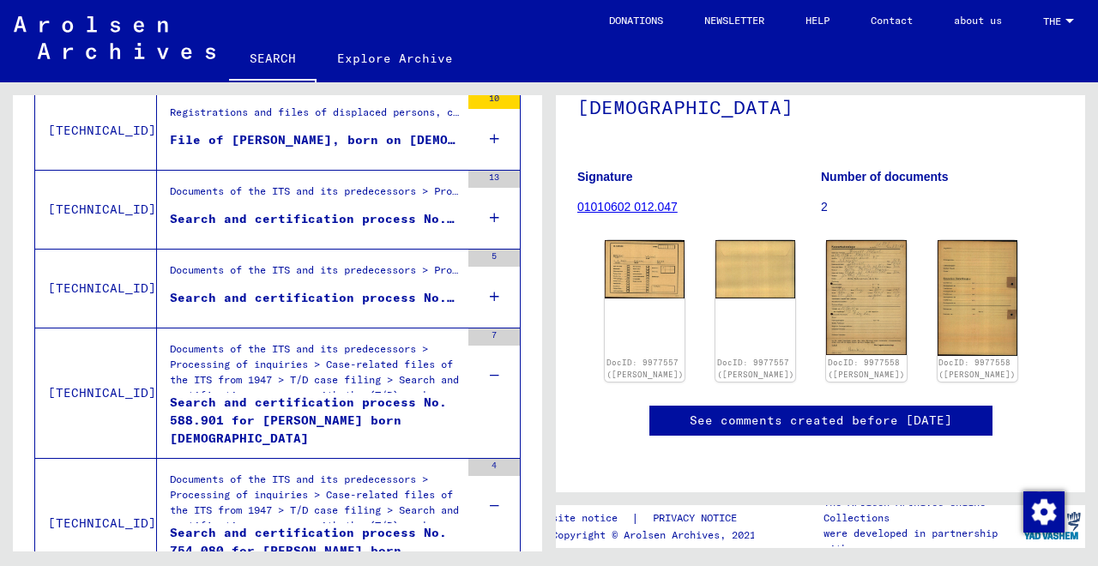
click at [498, 296] on icon at bounding box center [494, 297] width 9 height 60
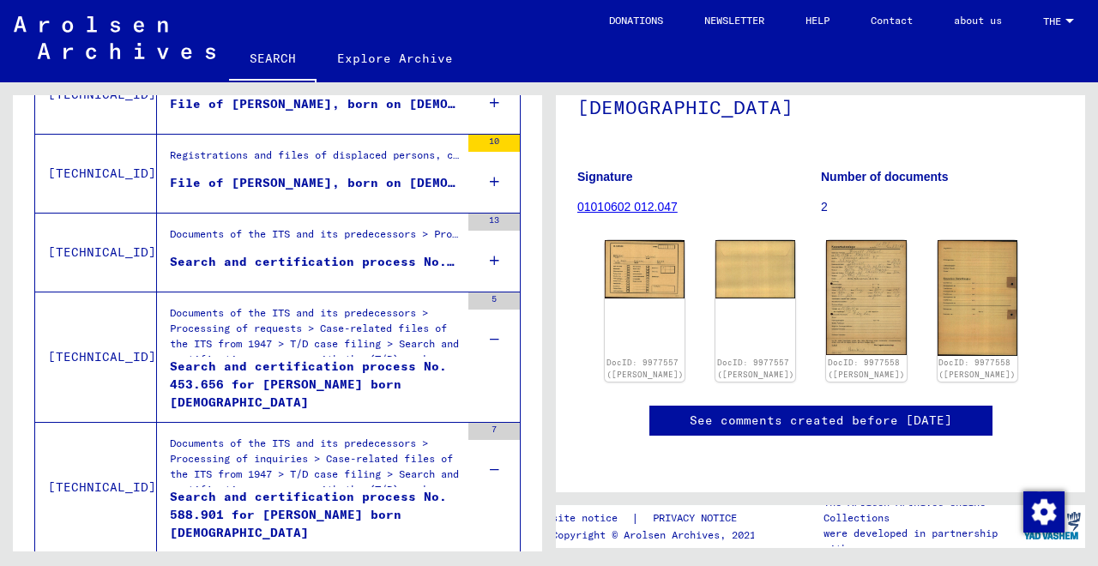
scroll to position [1060, 0]
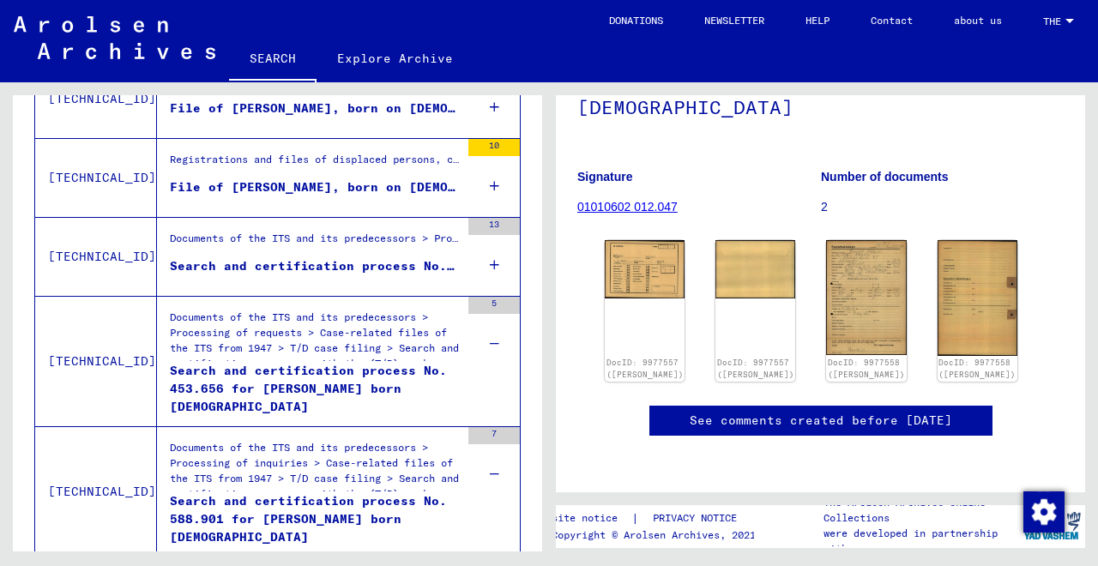
click at [495, 263] on icon at bounding box center [494, 265] width 9 height 60
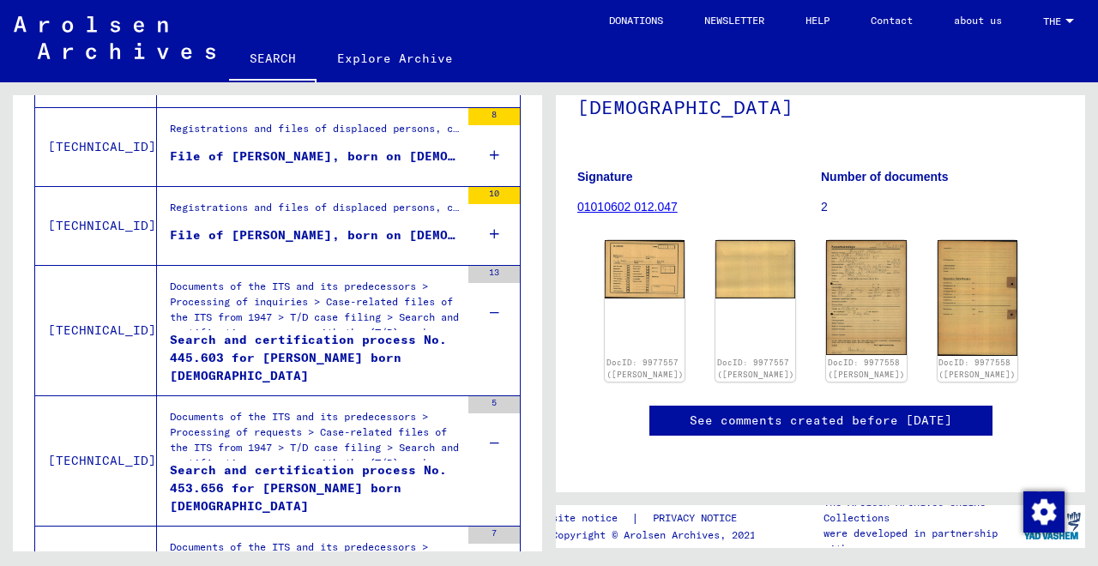
scroll to position [1011, 0]
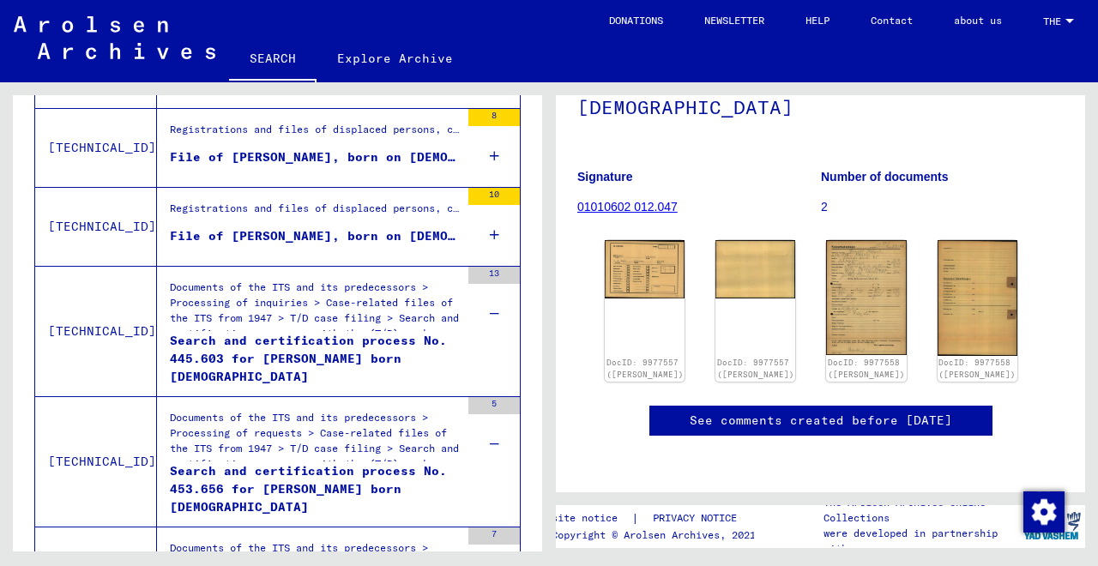
click at [493, 237] on icon at bounding box center [494, 235] width 9 height 60
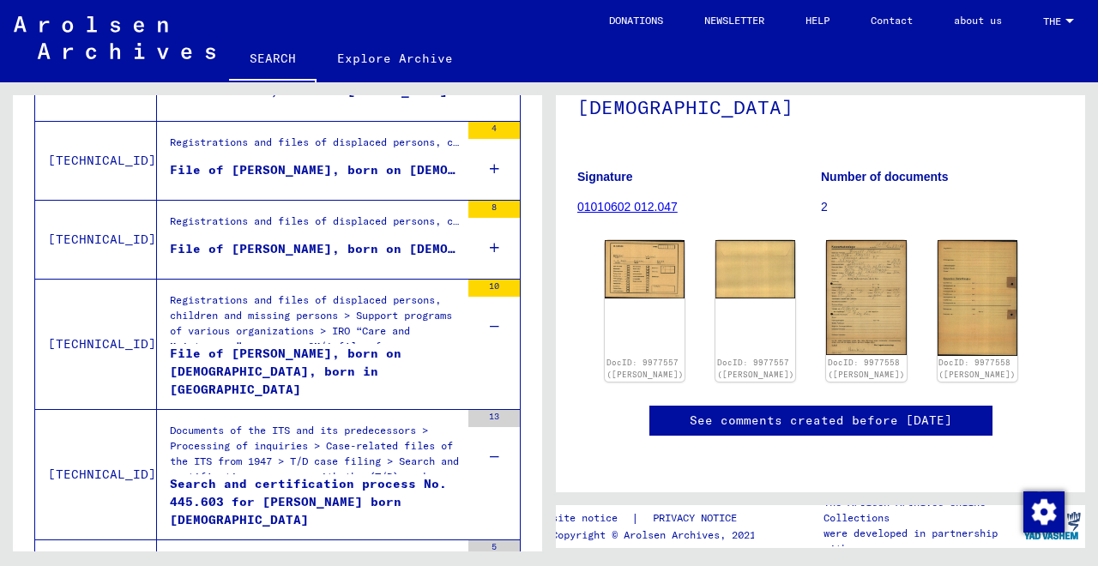
scroll to position [918, 0]
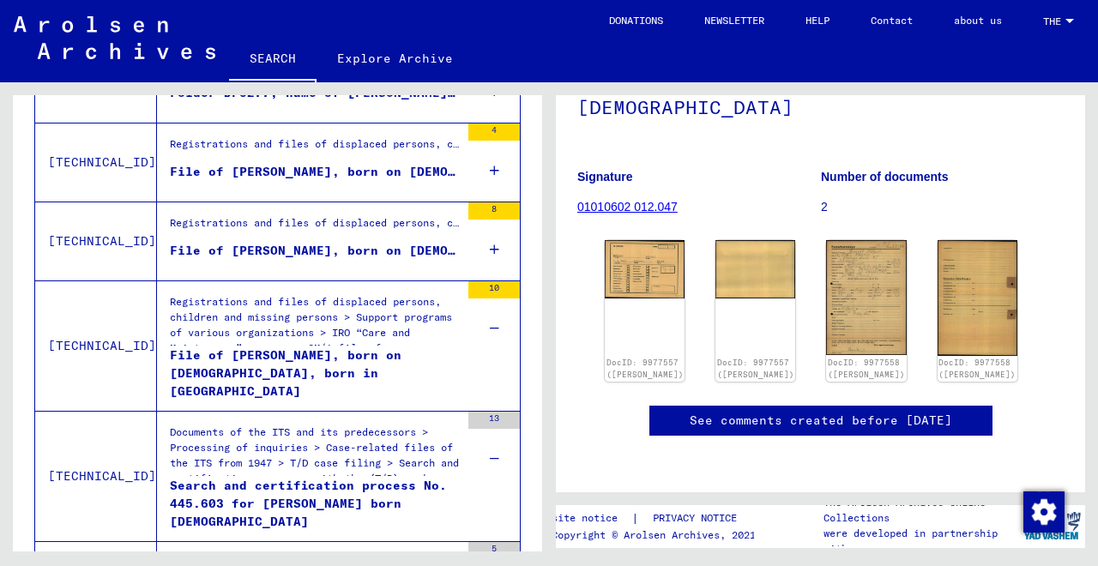
click at [491, 242] on icon at bounding box center [494, 250] width 9 height 60
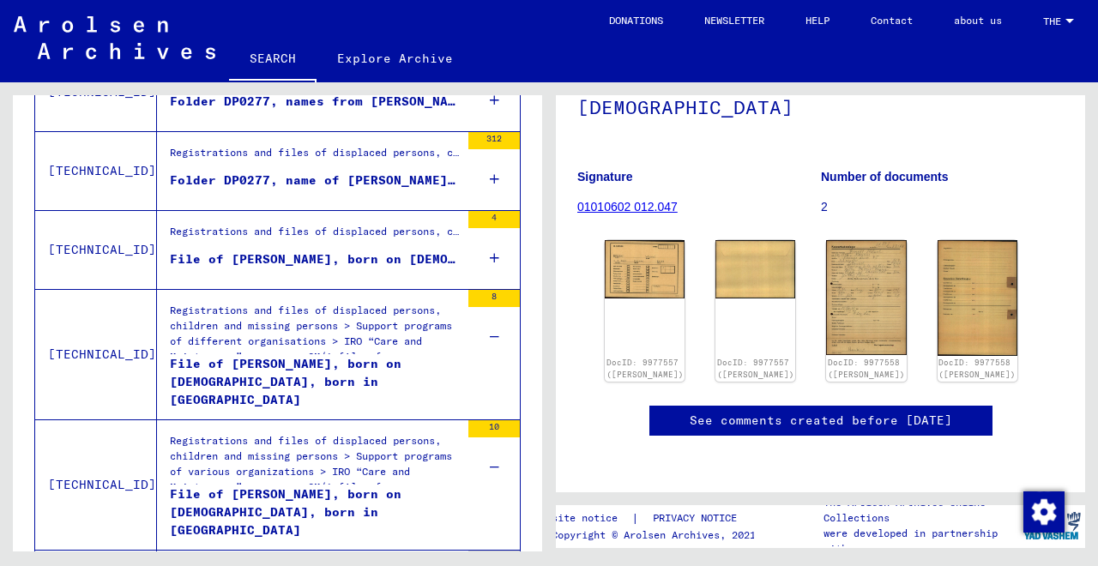
scroll to position [813, 0]
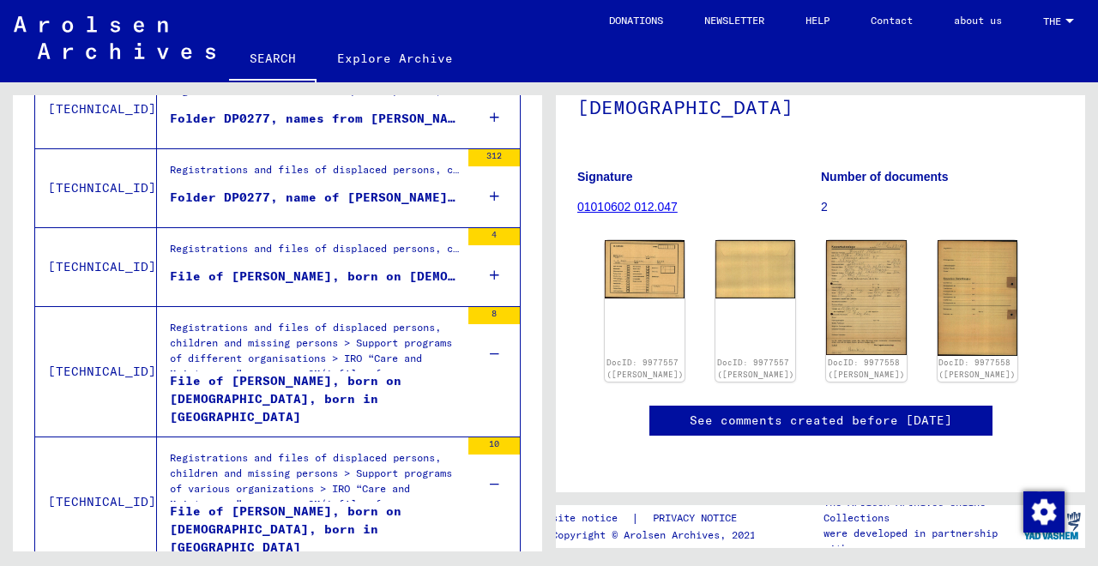
click at [493, 271] on icon at bounding box center [494, 275] width 9 height 60
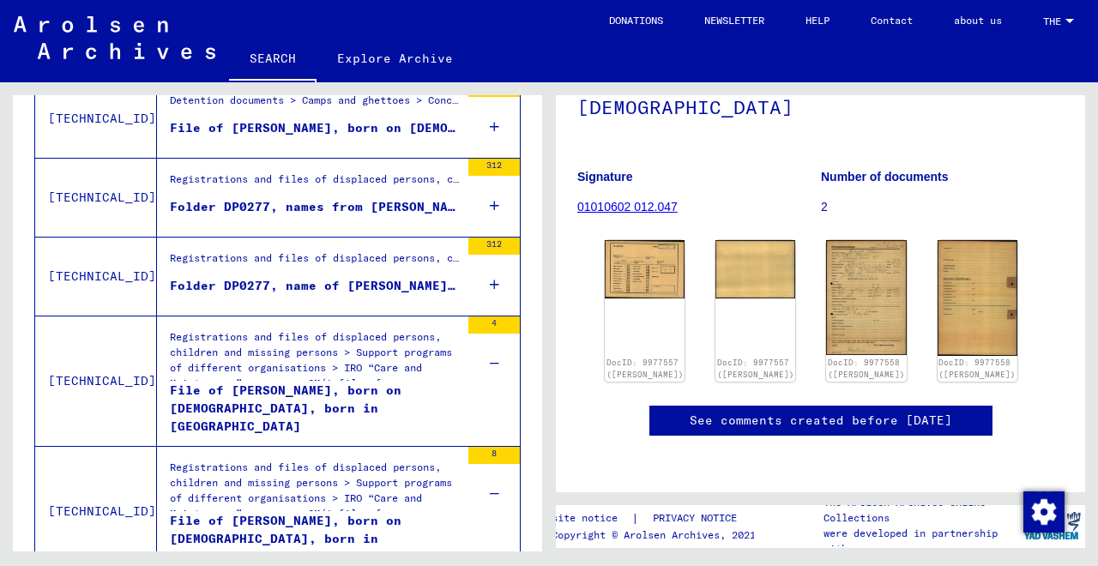
scroll to position [702, 0]
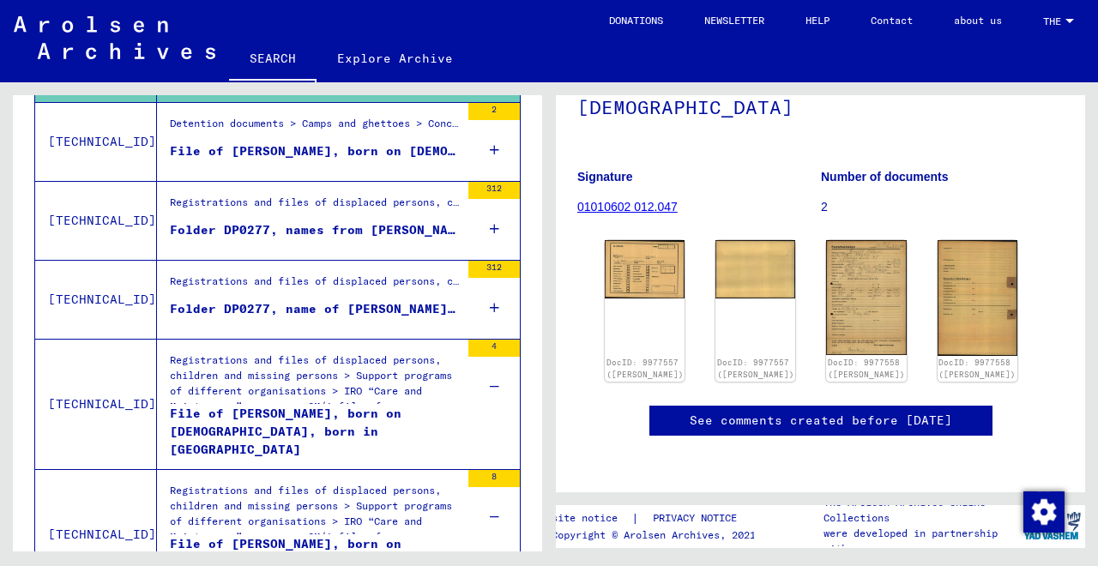
click at [494, 304] on icon at bounding box center [494, 308] width 9 height 60
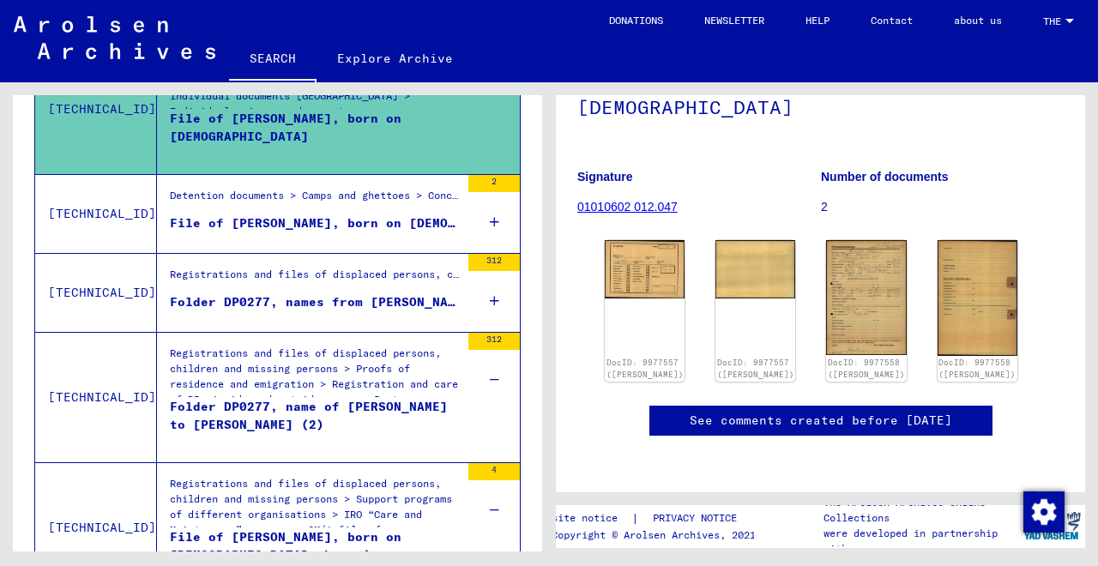
scroll to position [628, 0]
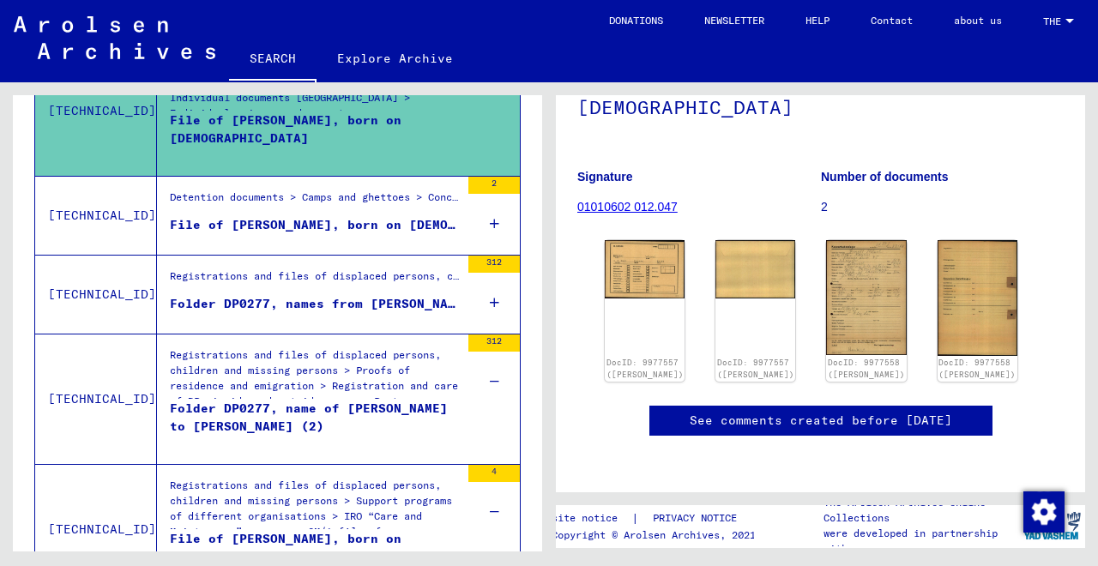
click at [494, 301] on icon at bounding box center [494, 303] width 9 height 60
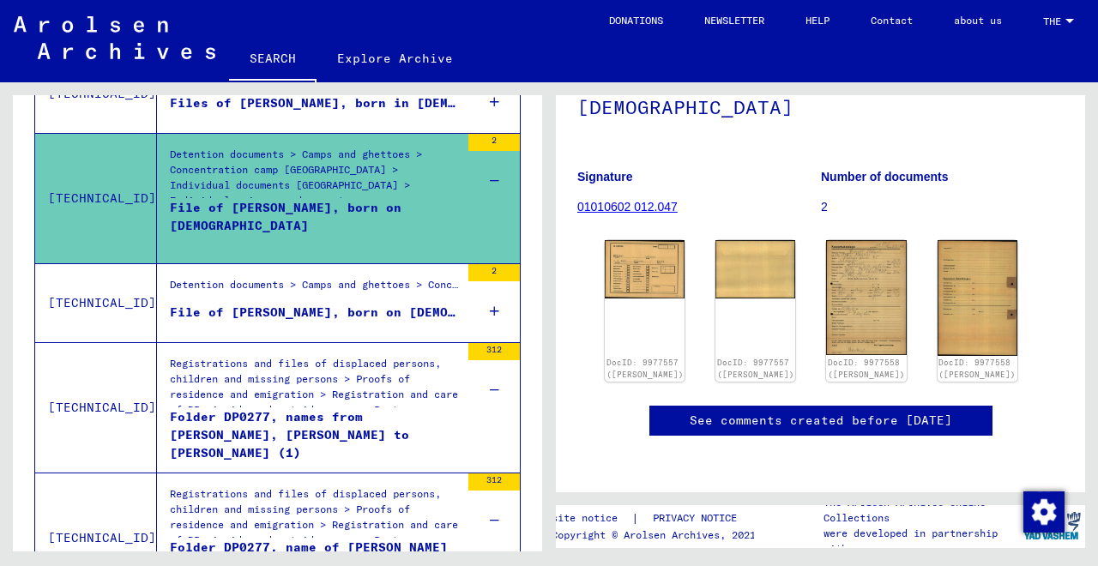
scroll to position [537, 0]
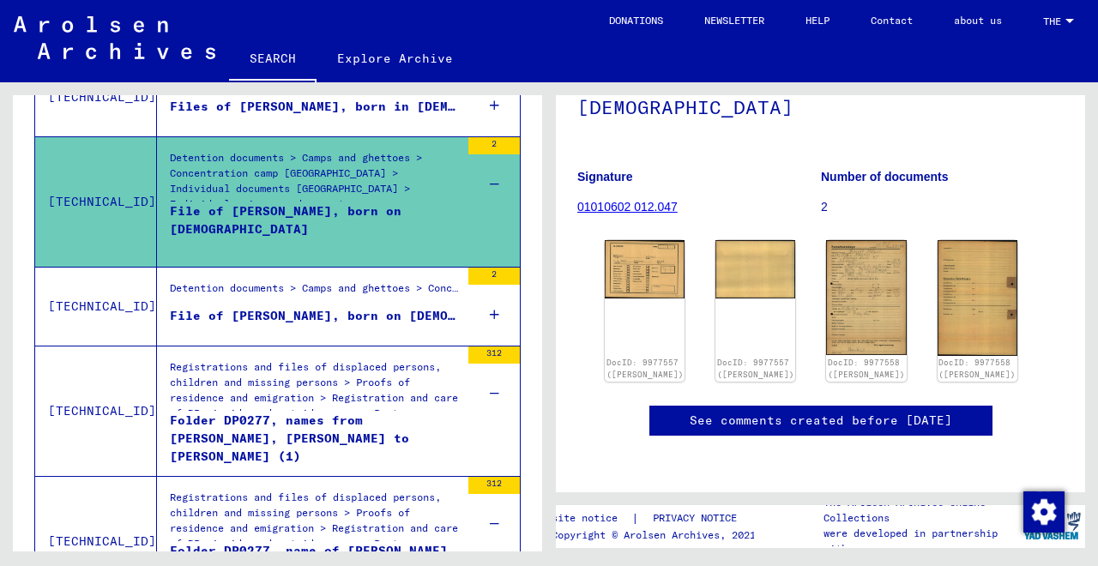
click at [497, 311] on icon at bounding box center [494, 315] width 9 height 60
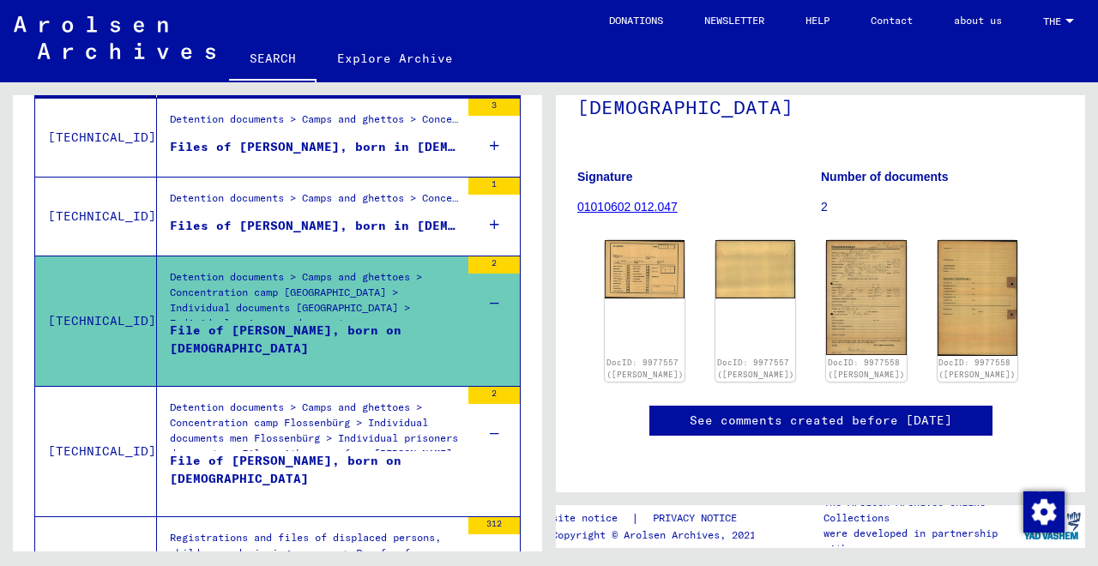
scroll to position [383, 0]
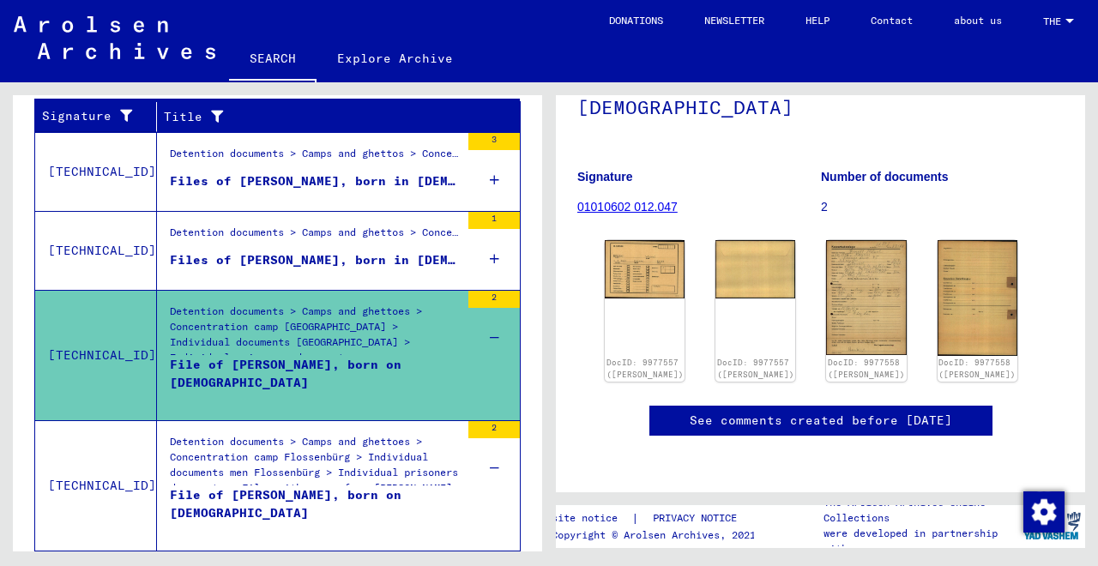
click at [497, 258] on mat-cell at bounding box center [470, 242] width 97 height 42
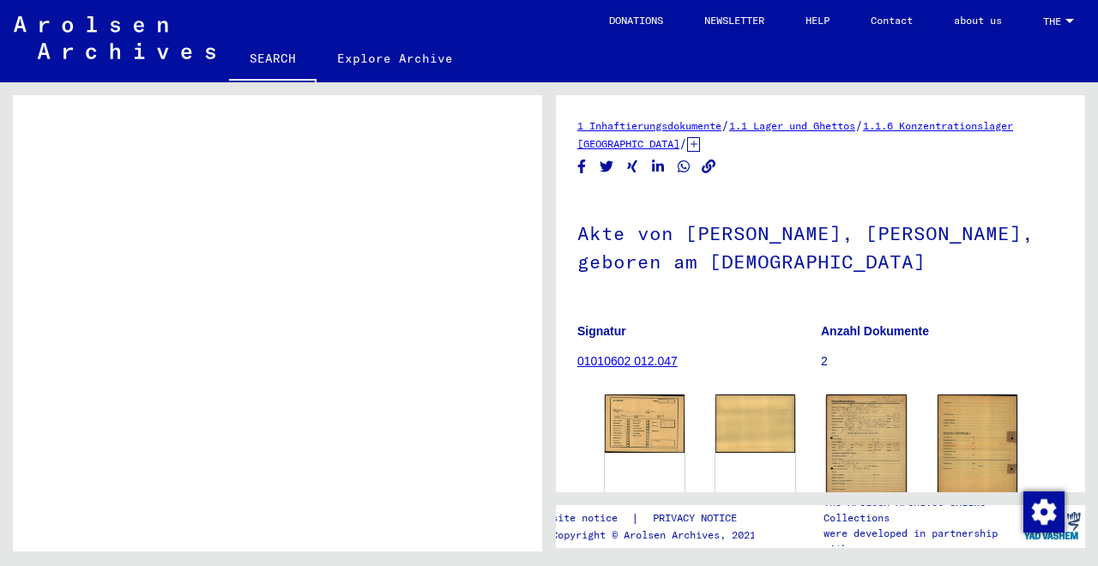
click at [418, 56] on link "Explore Archive" at bounding box center [394, 58] width 157 height 41
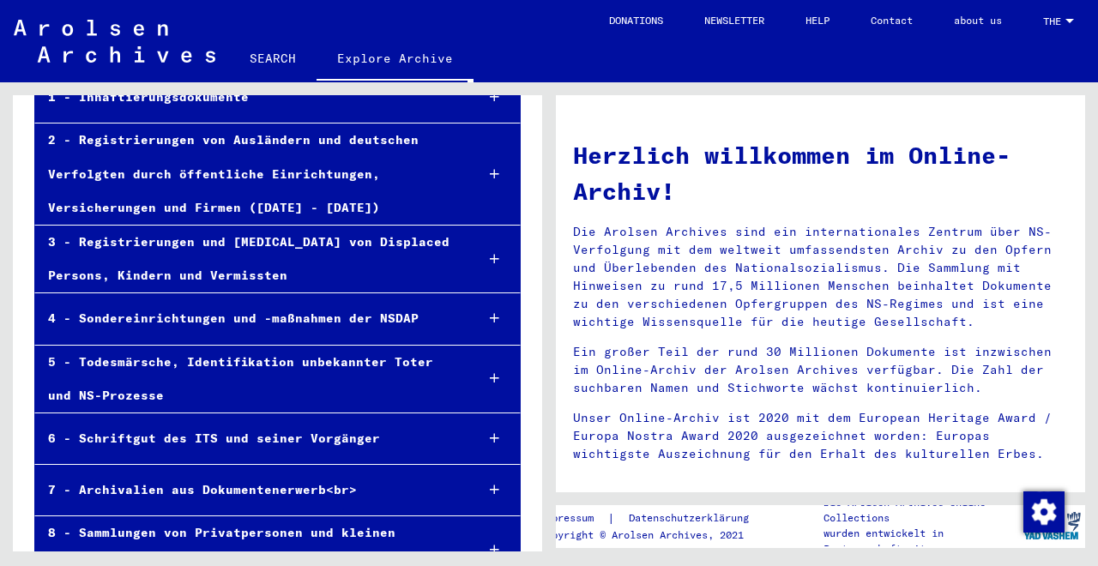
scroll to position [223, 0]
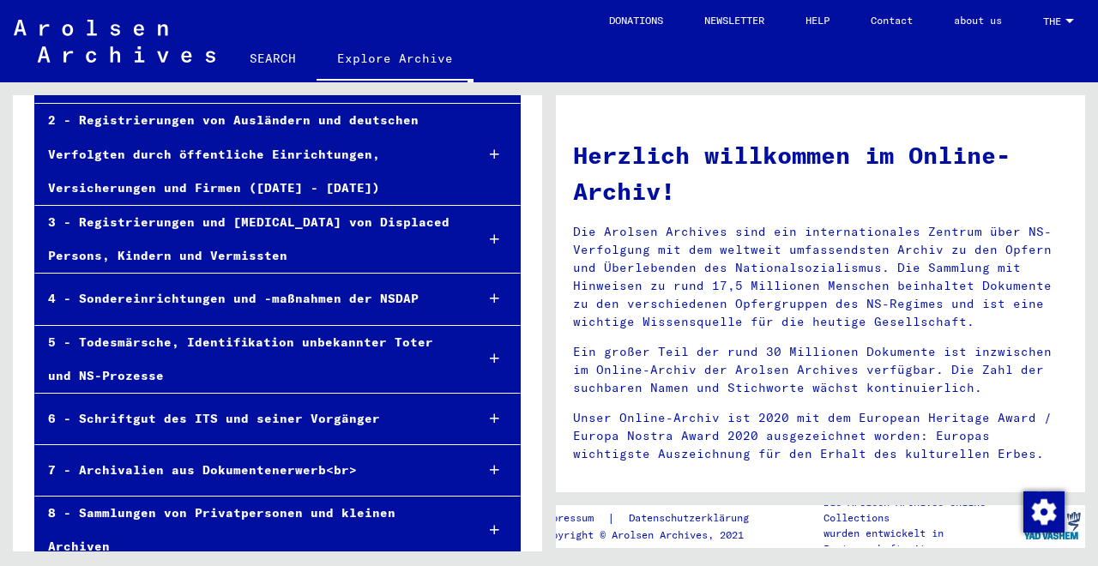
click at [1061, 20] on span "THE" at bounding box center [1052, 21] width 19 height 12
click at [1056, 34] on span "English" at bounding box center [1039, 30] width 69 height 31
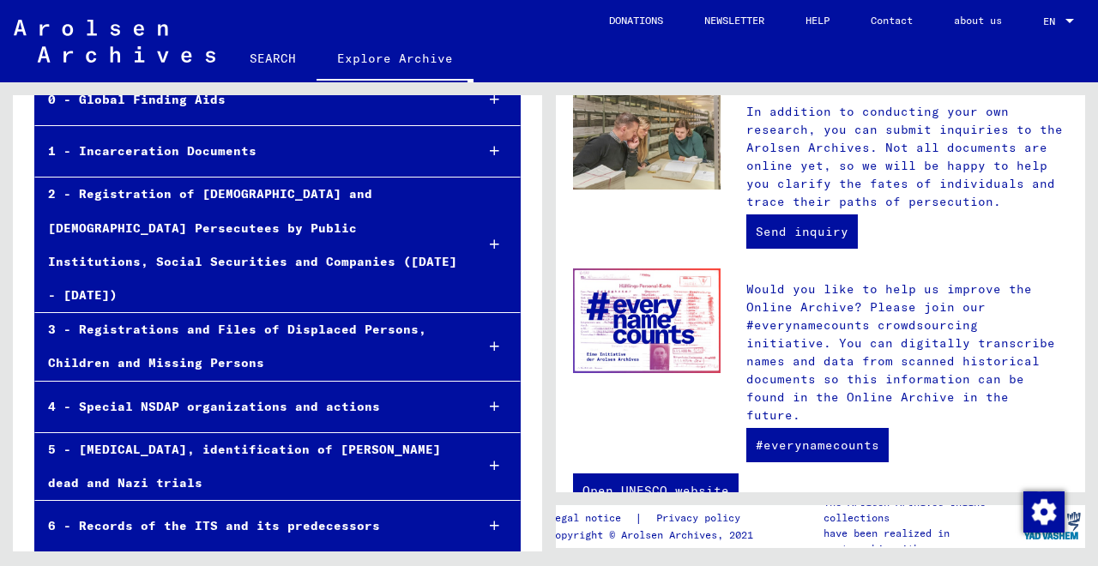
scroll to position [160, 0]
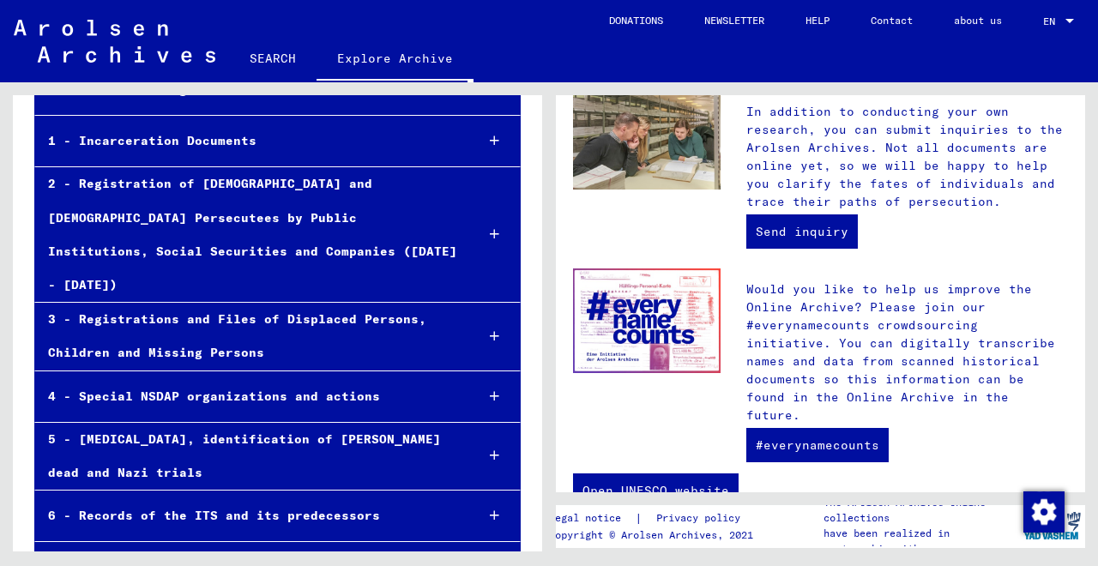
click at [477, 222] on div at bounding box center [494, 234] width 51 height 51
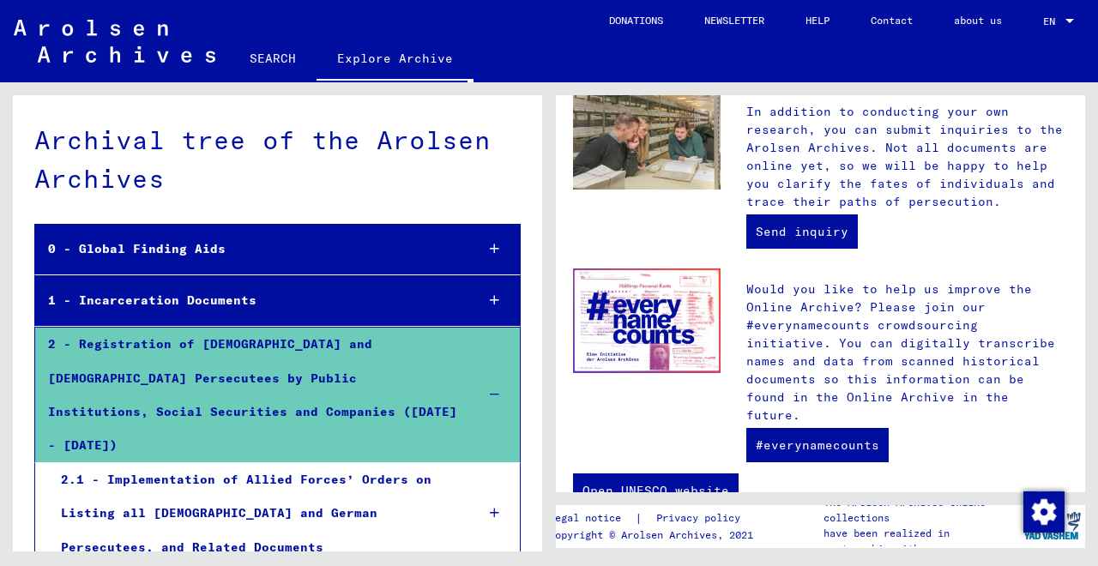
scroll to position [0, 0]
click at [268, 59] on link "SEARCH" at bounding box center [272, 58] width 87 height 41
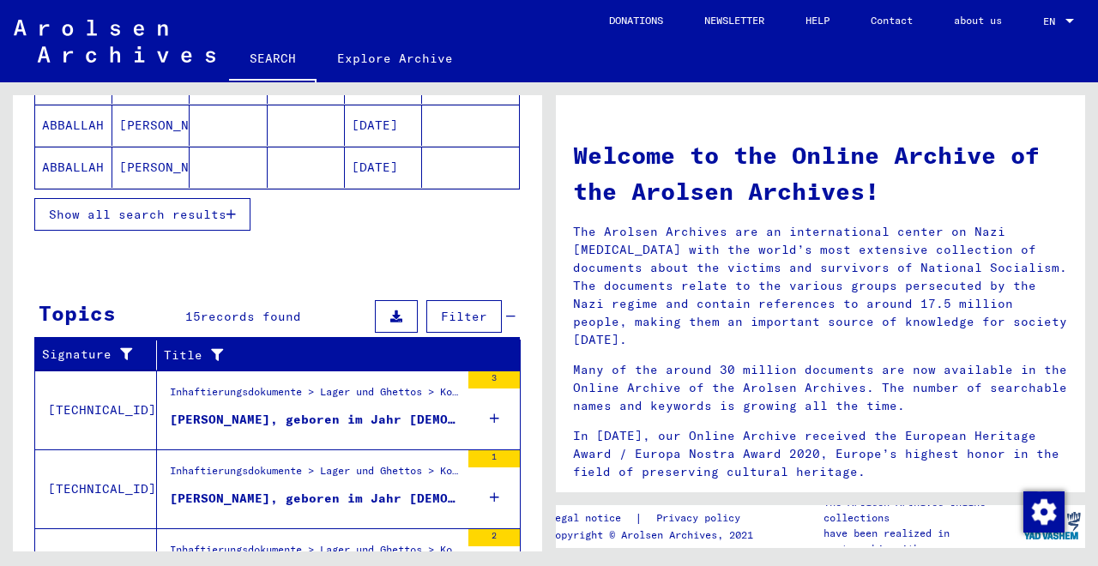
scroll to position [1210, 0]
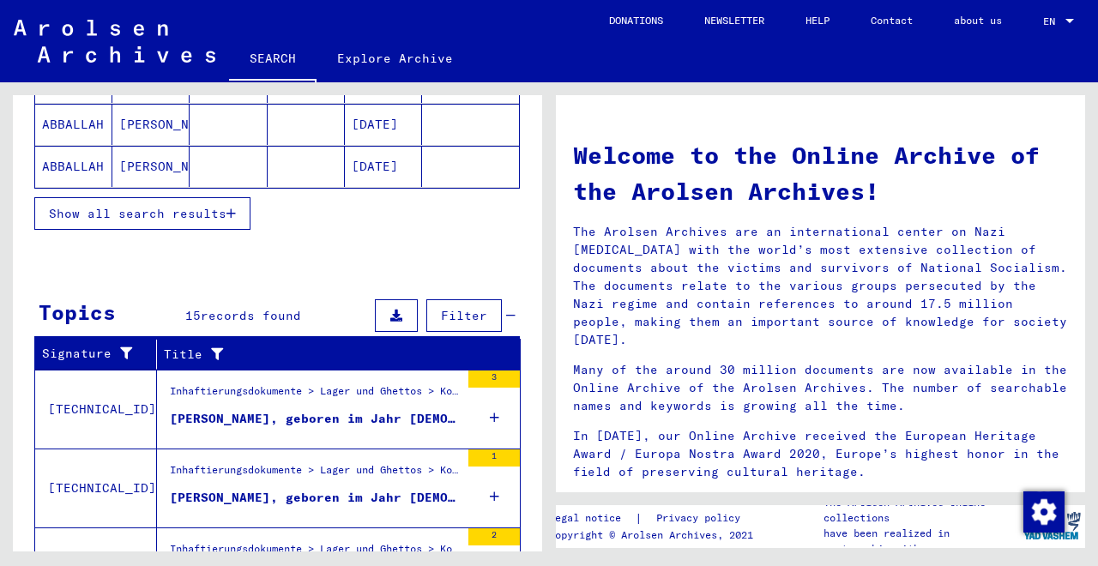
click at [492, 419] on icon at bounding box center [494, 418] width 9 height 60
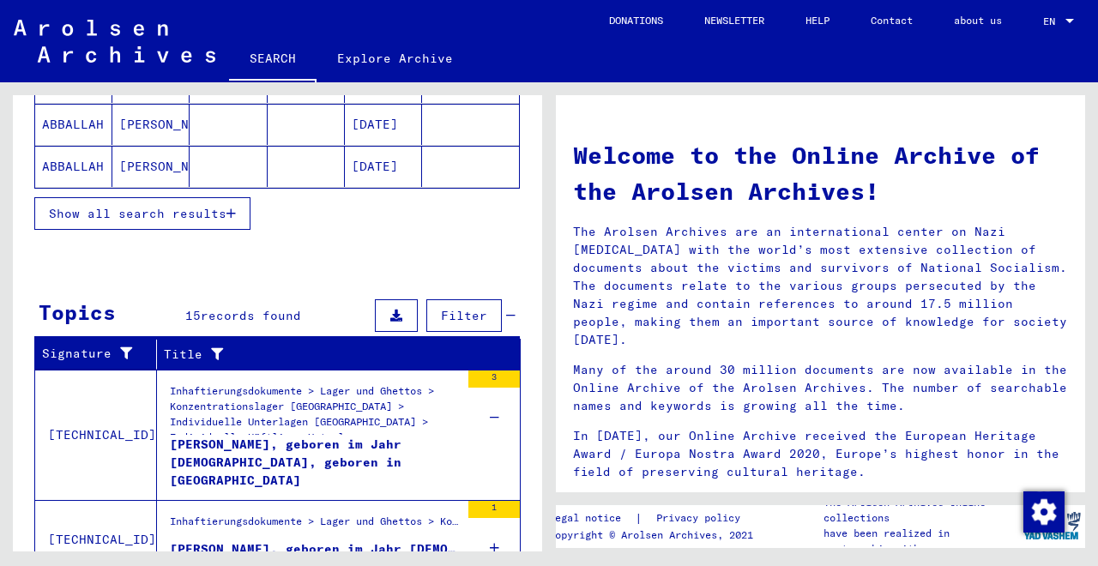
click at [369, 452] on div "[PERSON_NAME], geboren im Jahr [DEMOGRAPHIC_DATA], geboren in [GEOGRAPHIC_DATA]" at bounding box center [315, 461] width 290 height 51
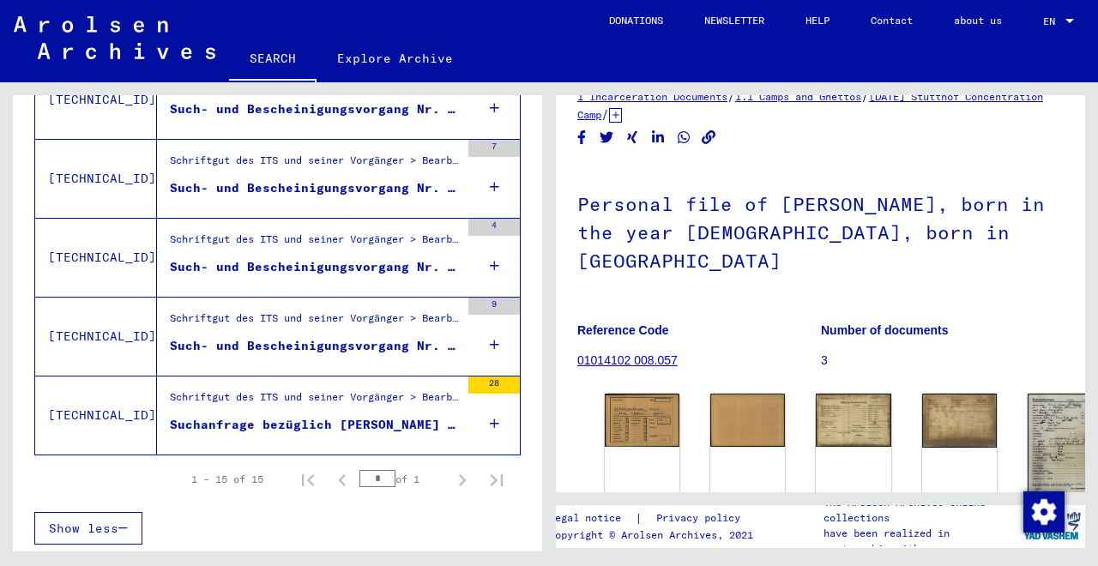
scroll to position [63, 0]
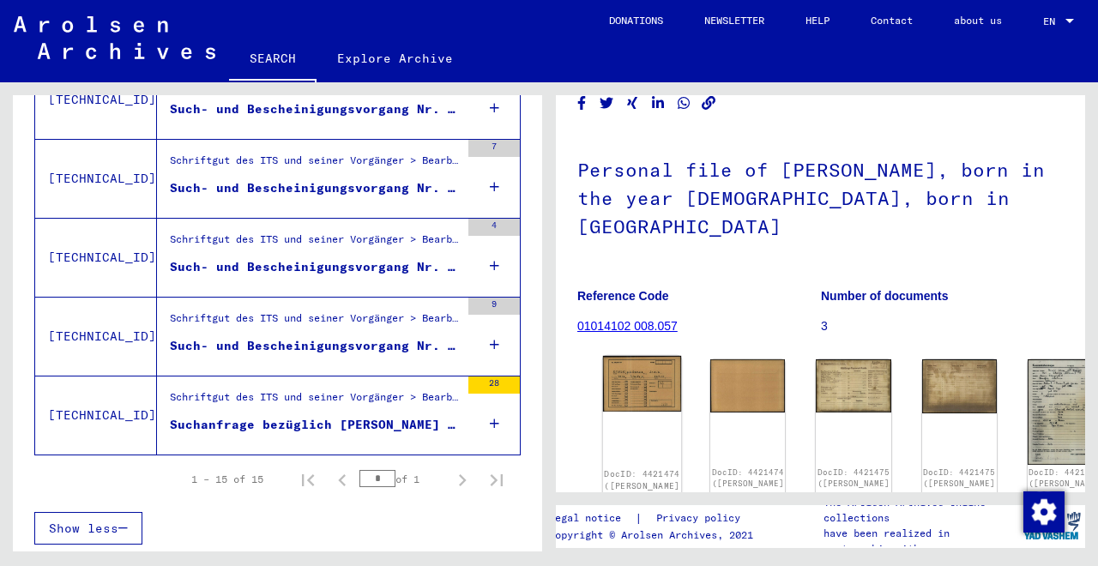
click at [621, 364] on div "DocID: 4421474 ([PERSON_NAME] FROMAN)" at bounding box center [642, 431] width 79 height 150
click at [623, 356] on img at bounding box center [642, 384] width 79 height 56
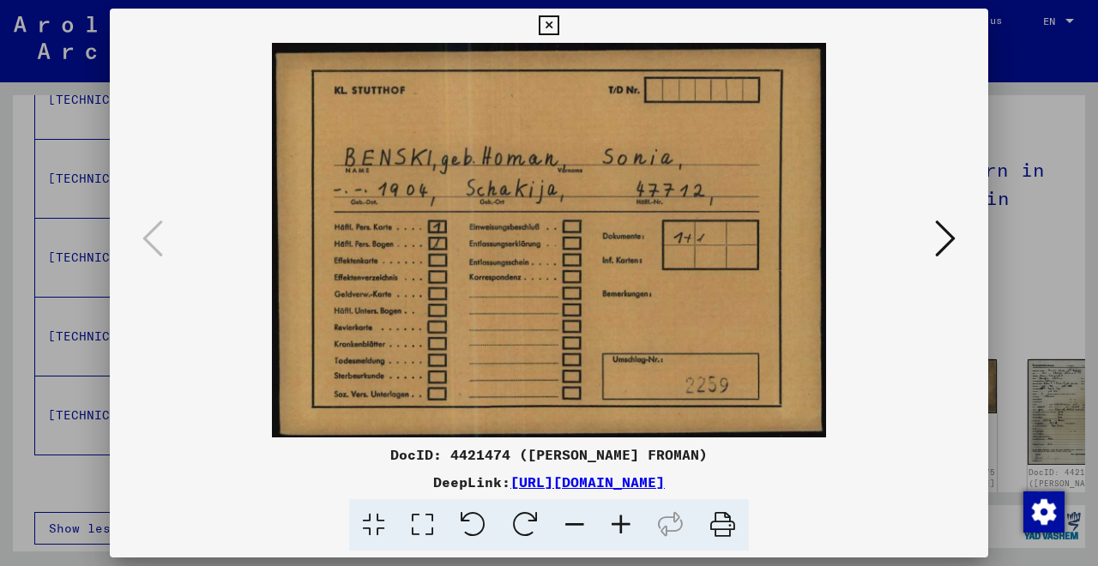
click at [558, 22] on icon at bounding box center [549, 25] width 20 height 21
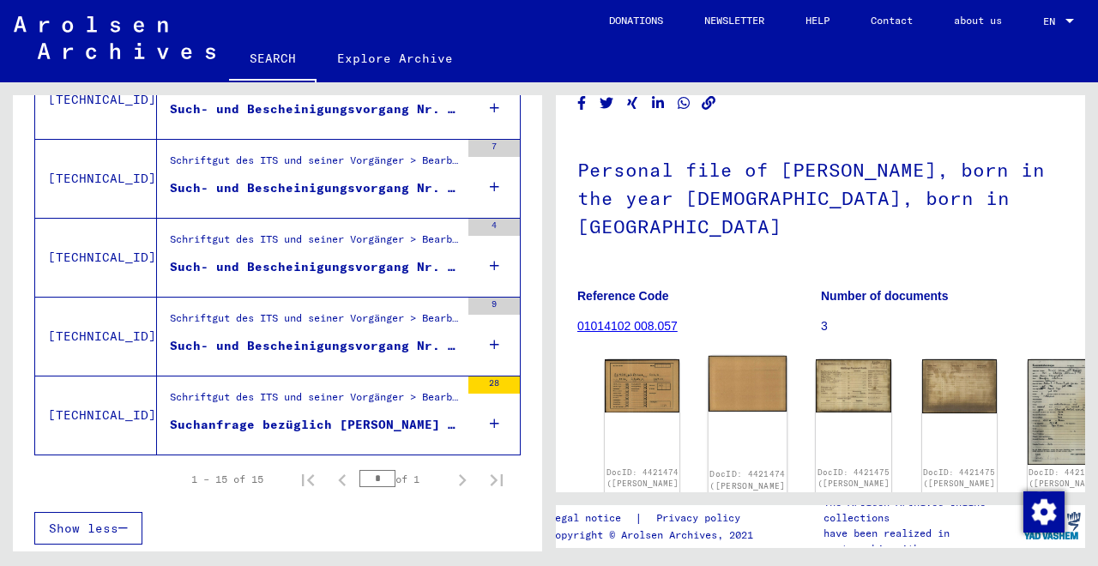
click at [708, 359] on img at bounding box center [747, 384] width 79 height 56
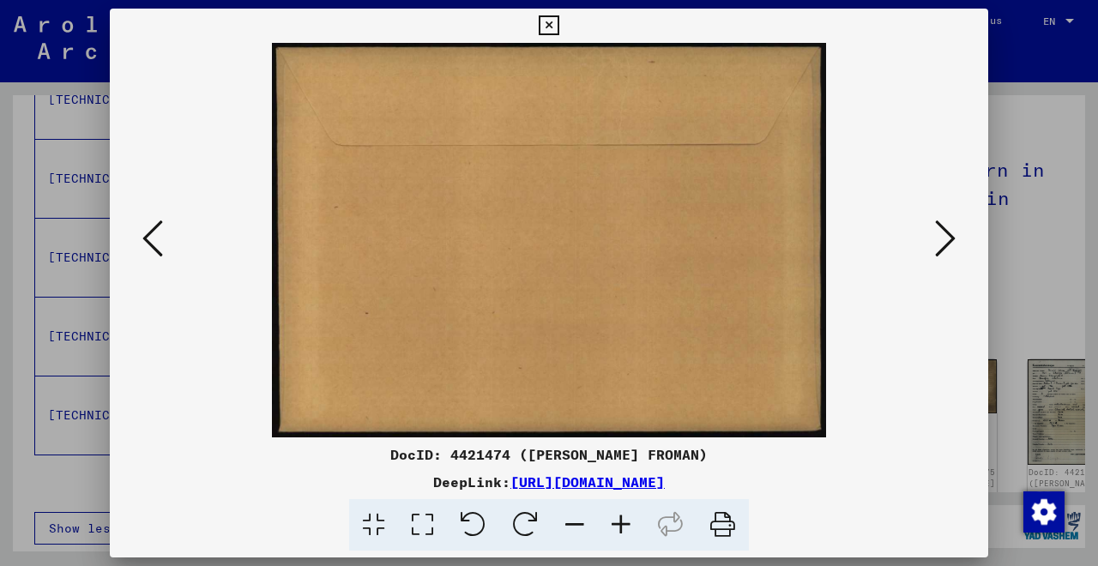
click at [558, 22] on icon at bounding box center [549, 25] width 20 height 21
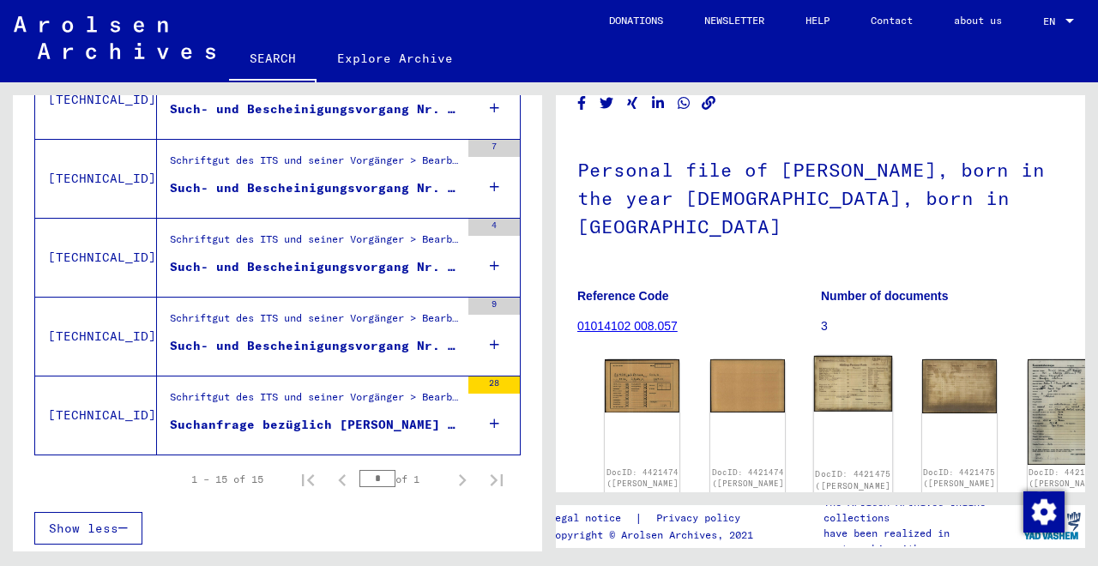
click at [814, 356] on img at bounding box center [853, 384] width 79 height 56
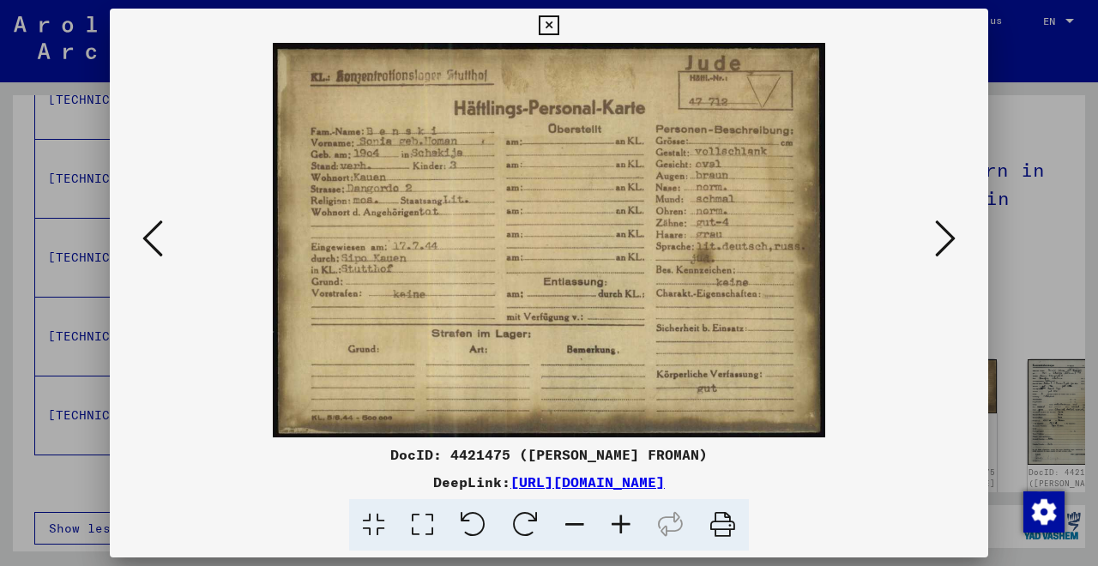
click at [952, 237] on icon at bounding box center [945, 238] width 21 height 41
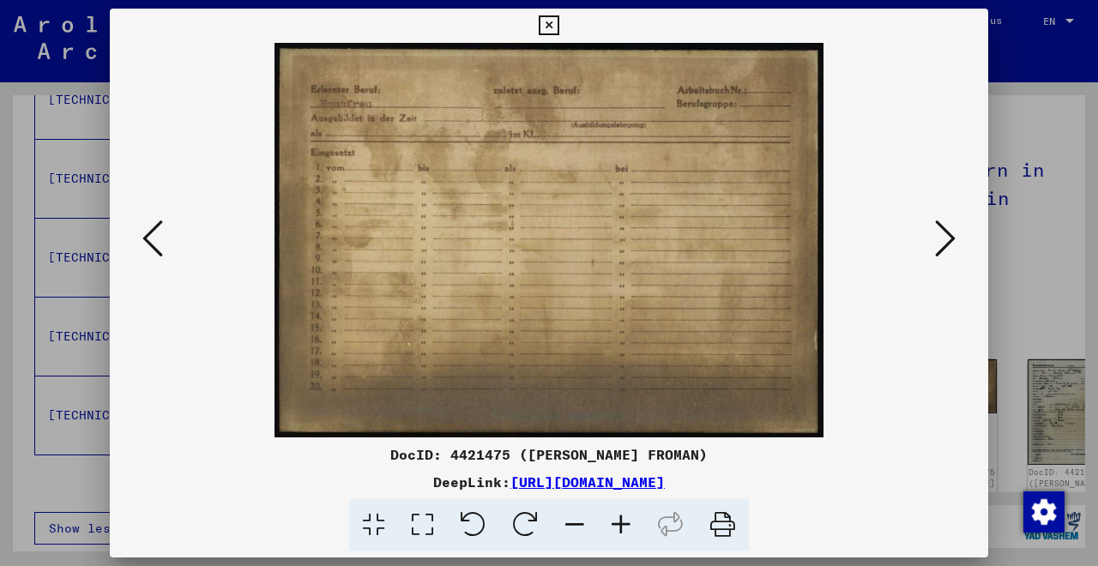
click at [952, 237] on icon at bounding box center [945, 238] width 21 height 41
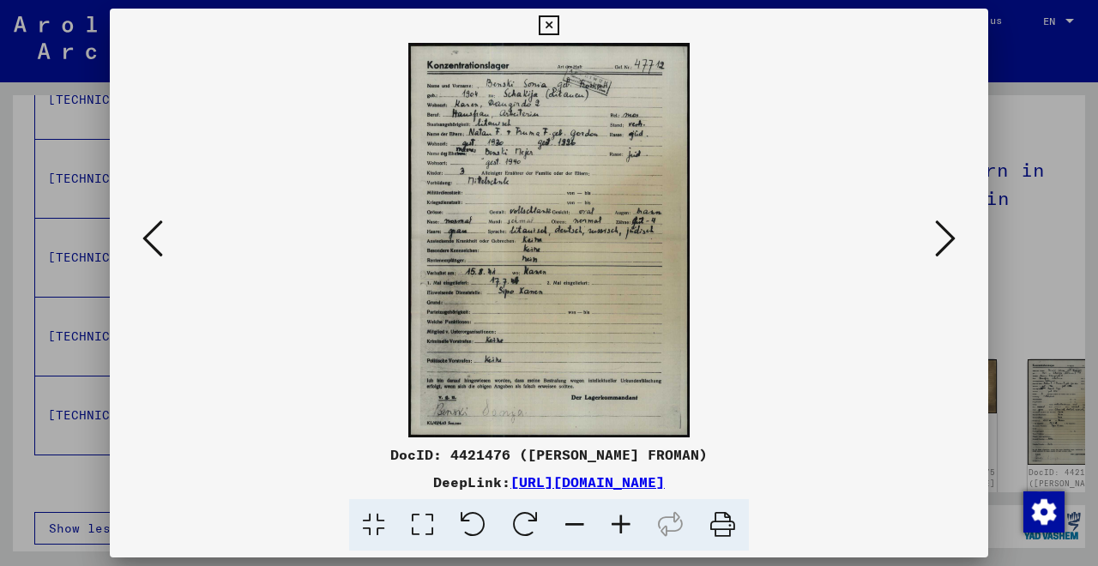
click at [624, 528] on icon at bounding box center [621, 525] width 46 height 52
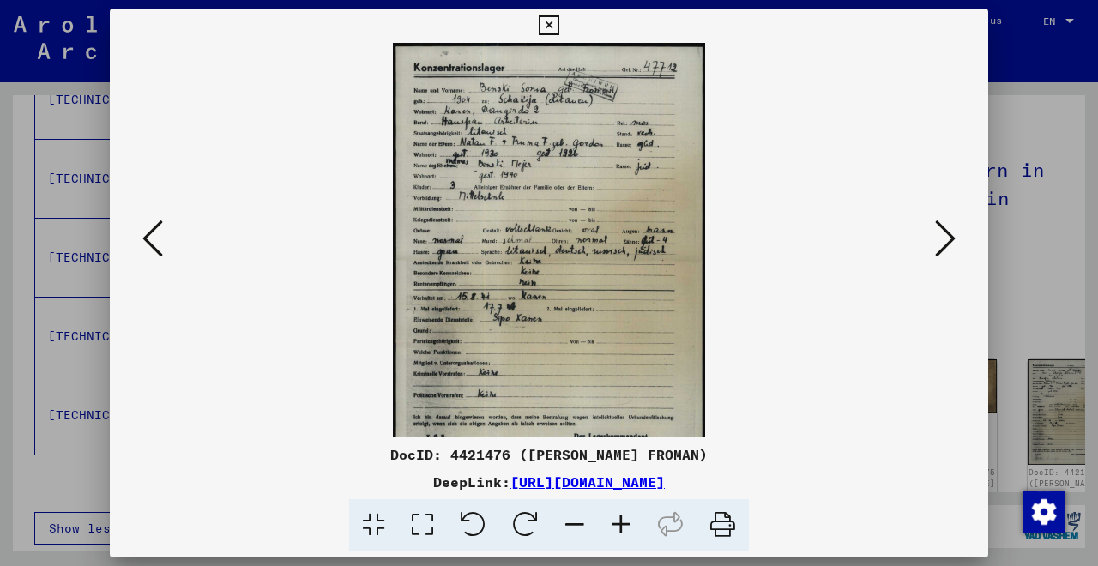
click at [624, 528] on icon at bounding box center [621, 525] width 46 height 52
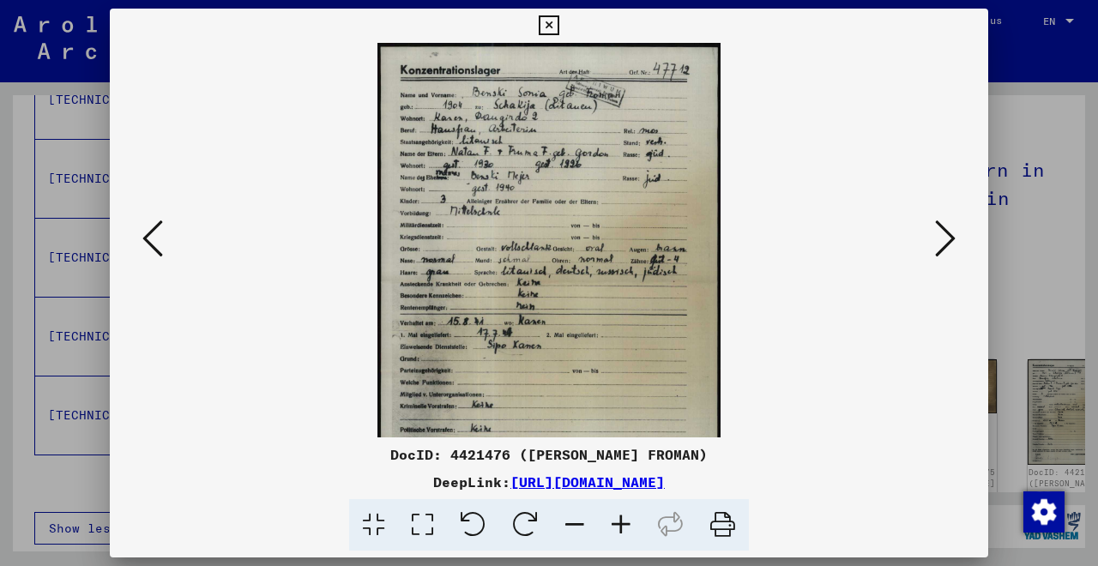
click at [624, 528] on icon at bounding box center [621, 525] width 46 height 52
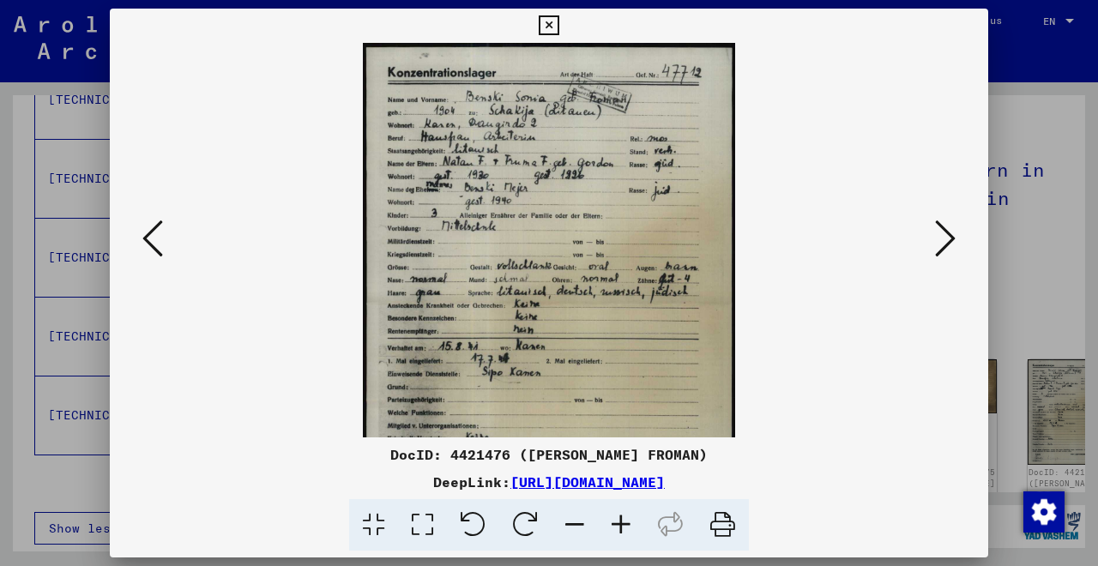
click at [624, 528] on icon at bounding box center [621, 525] width 46 height 52
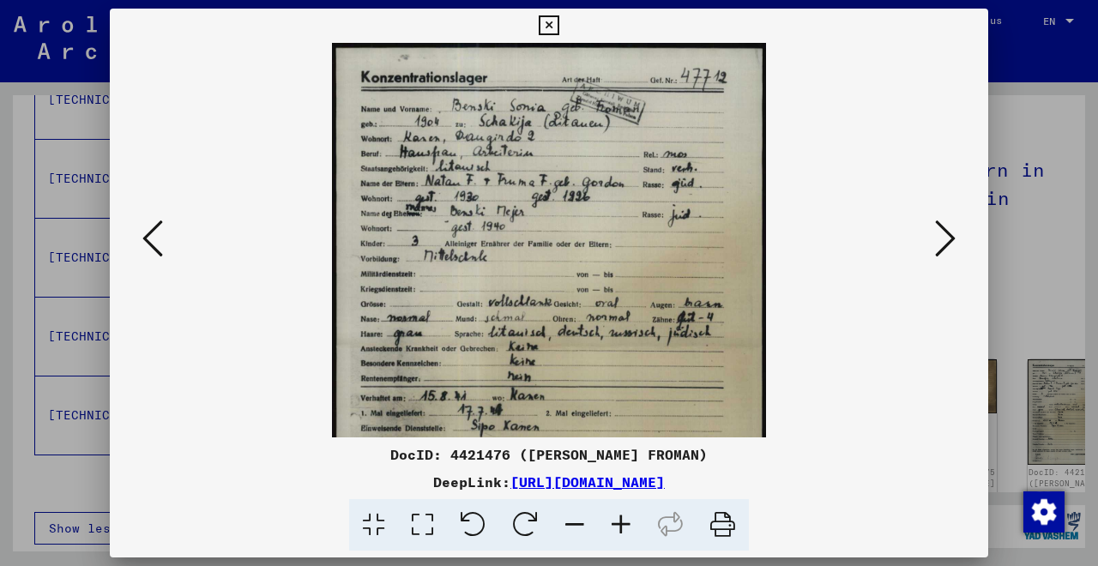
click at [624, 528] on icon at bounding box center [621, 525] width 46 height 52
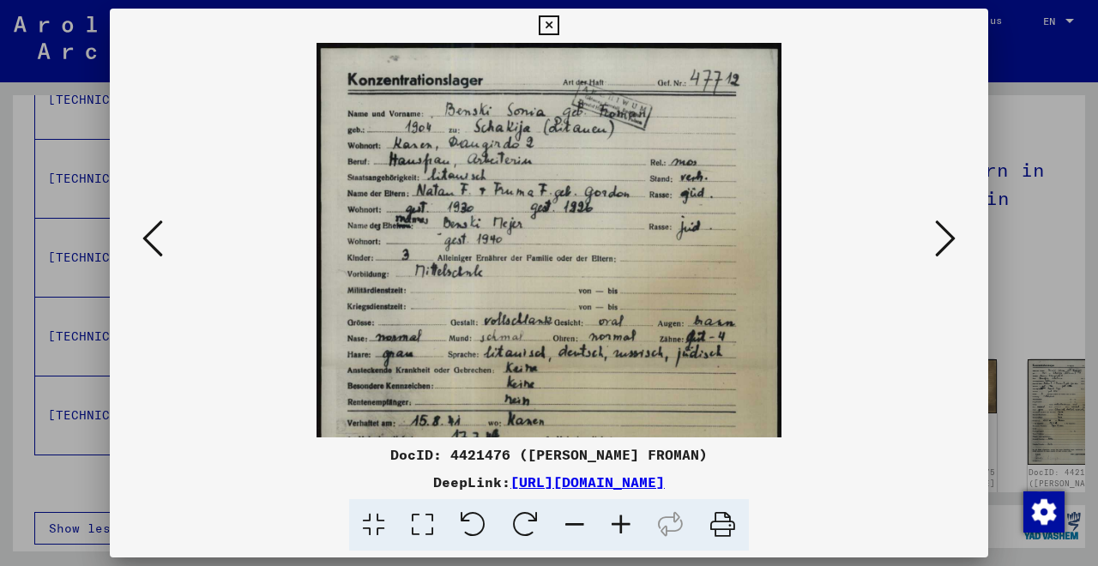
click at [624, 528] on icon at bounding box center [621, 525] width 46 height 52
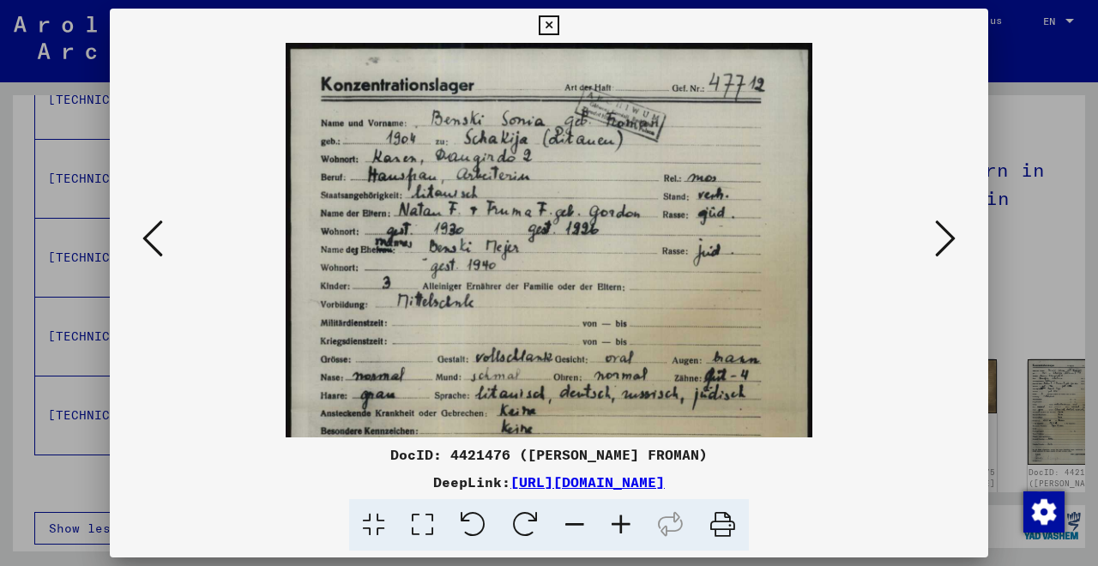
click at [624, 528] on icon at bounding box center [621, 525] width 46 height 52
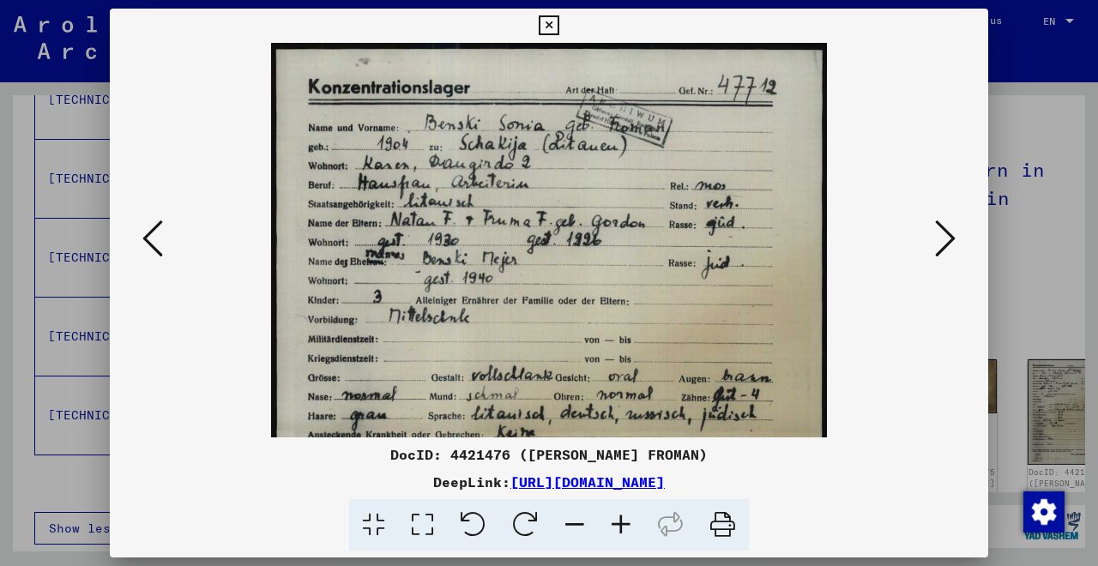
scroll to position [0, 0]
